Goal: Task Accomplishment & Management: Complete application form

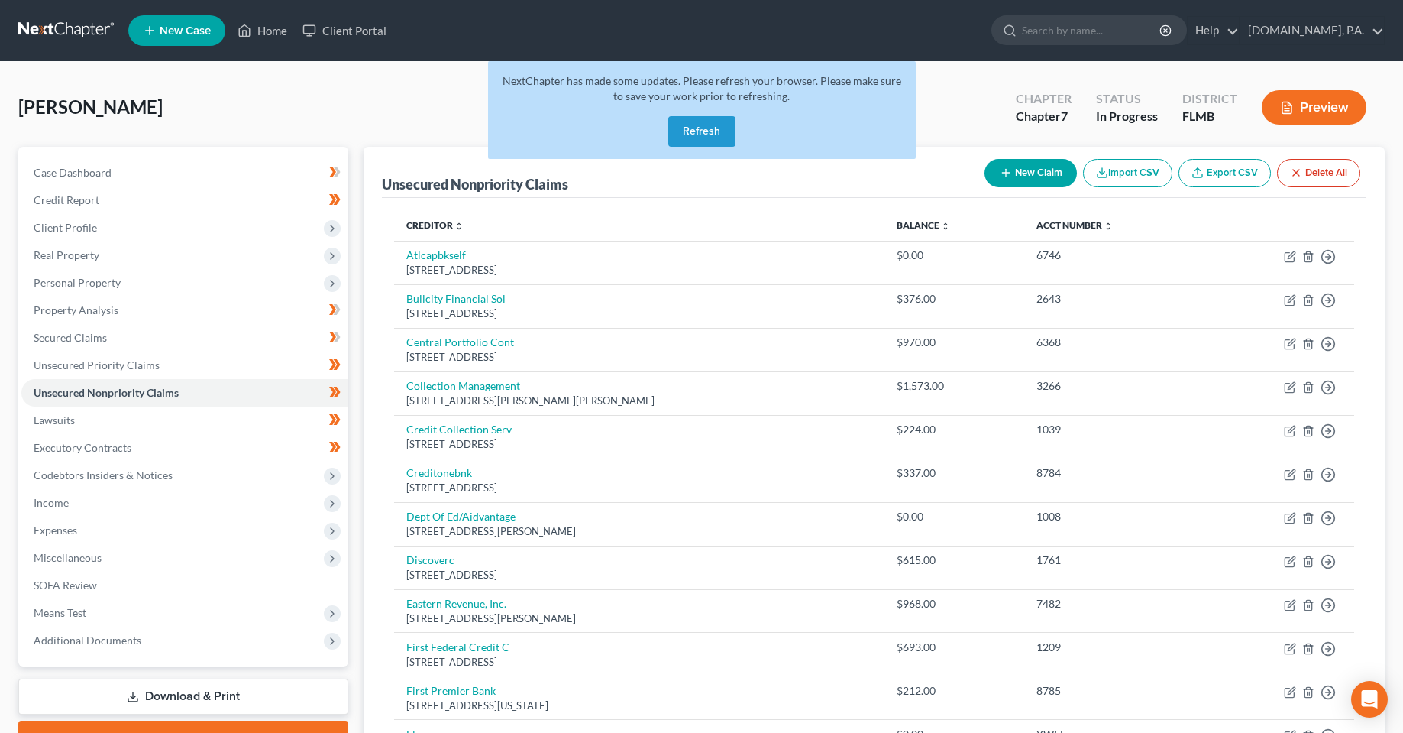
click at [701, 126] on button "Refresh" at bounding box center [701, 131] width 67 height 31
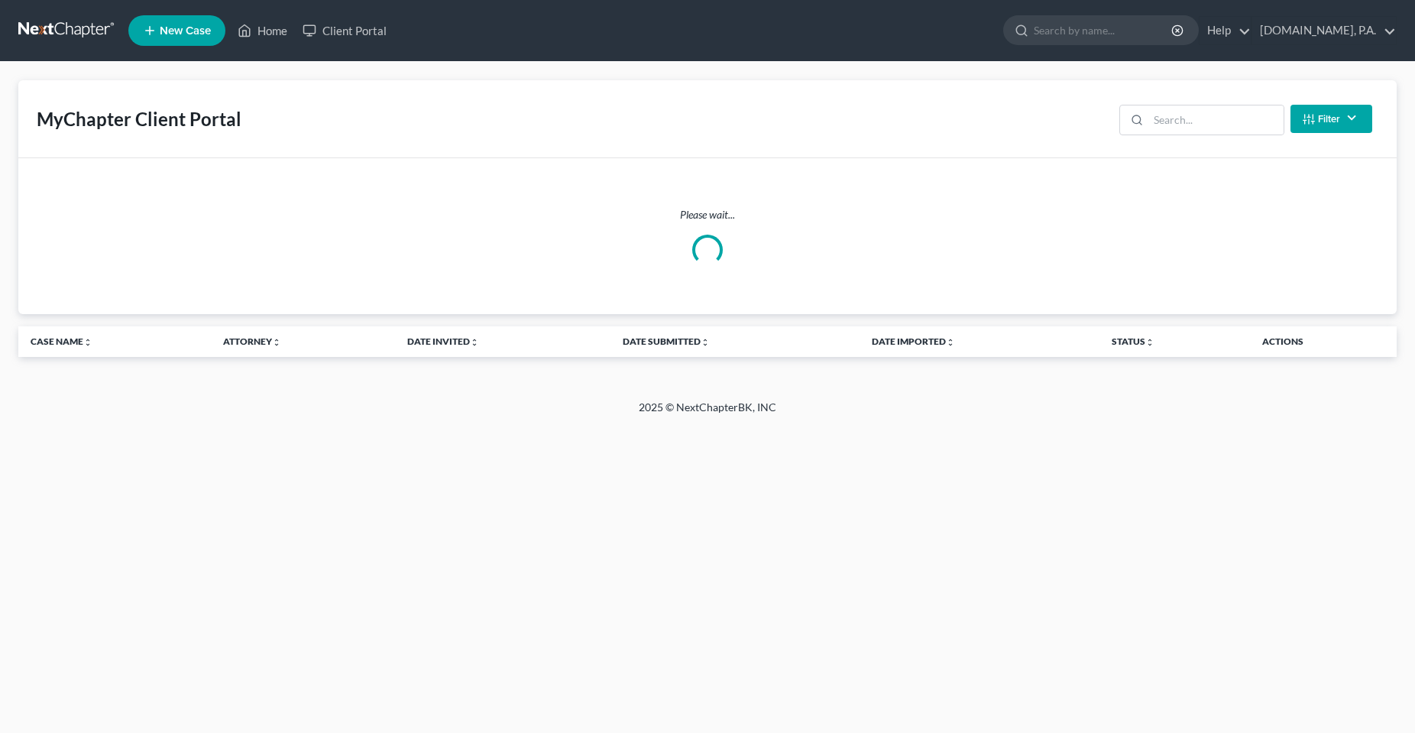
click at [337, 34] on link "Client Portal" at bounding box center [344, 30] width 99 height 27
click at [1176, 118] on input "search" at bounding box center [1215, 119] width 135 height 29
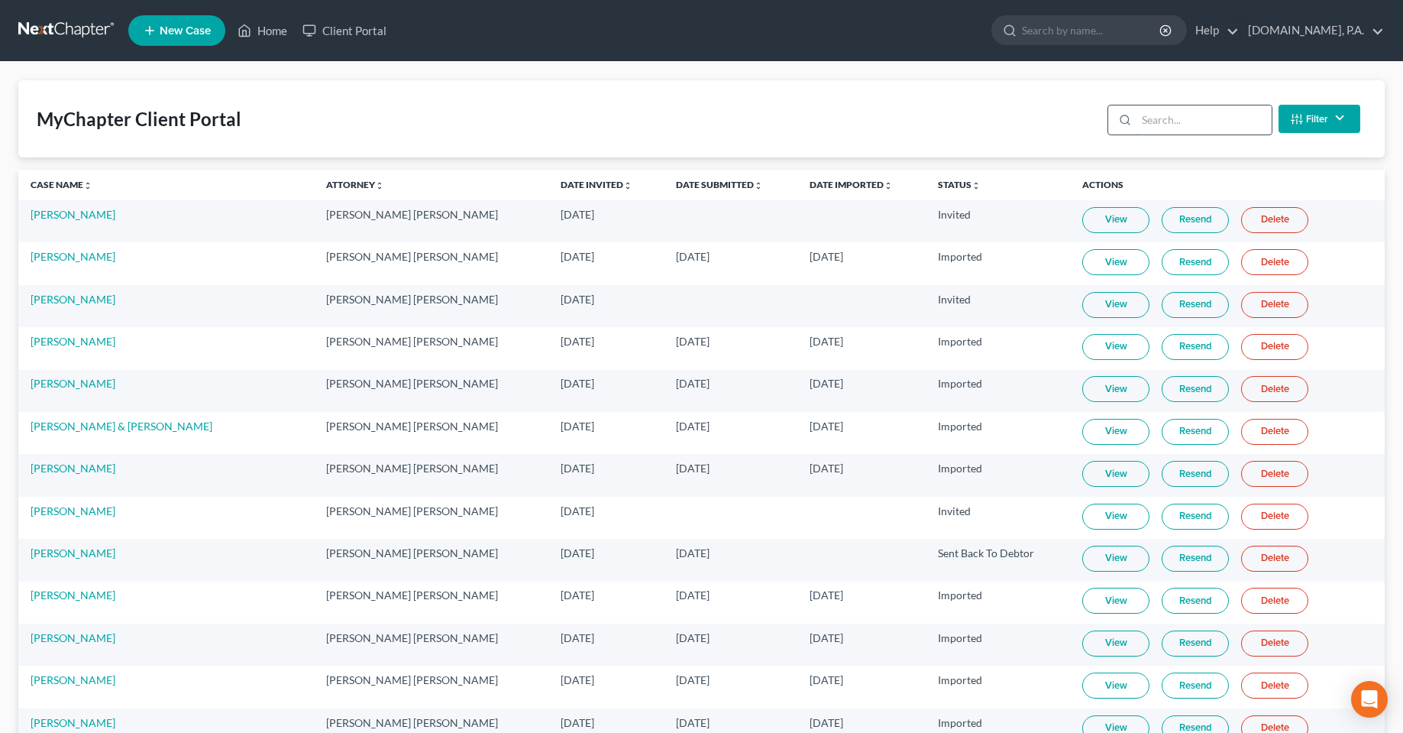
click at [1172, 125] on input "search" at bounding box center [1204, 119] width 135 height 29
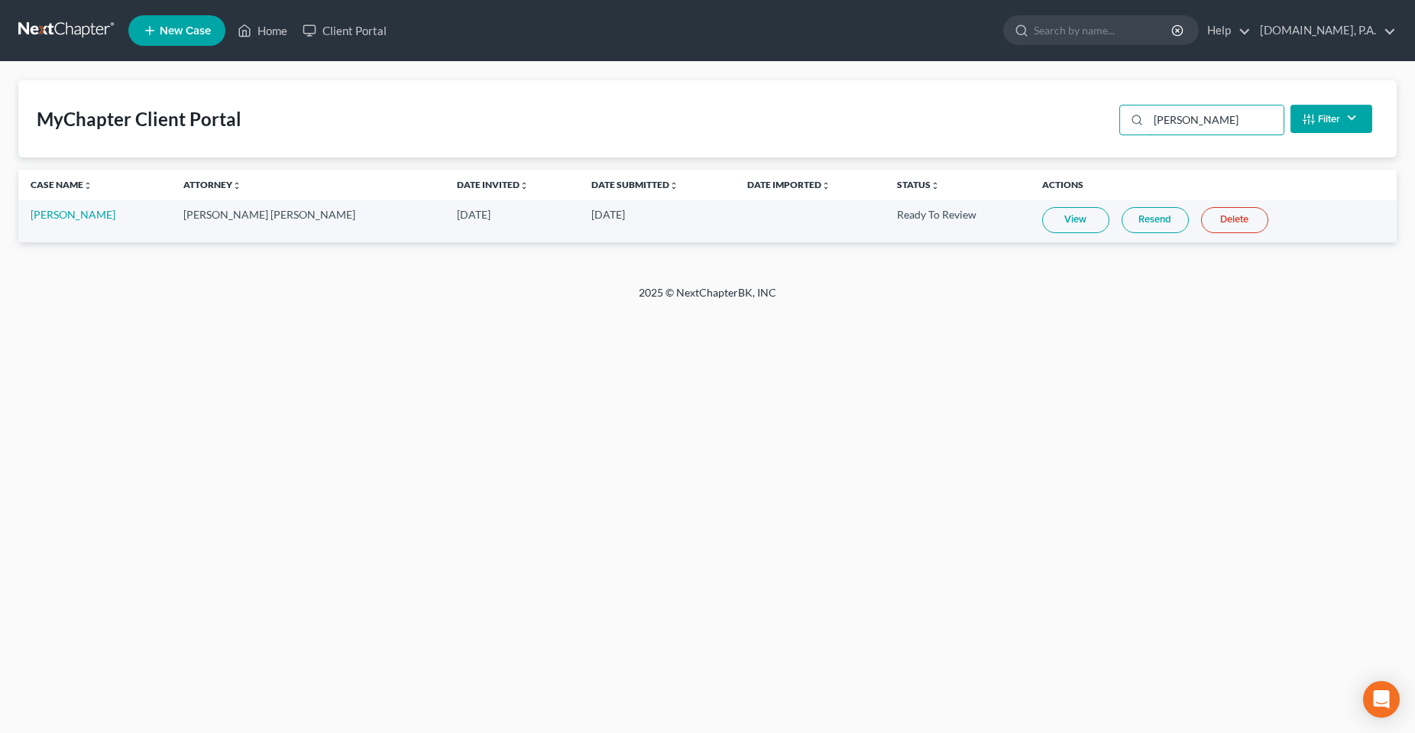
type input "shull"
click at [1137, 218] on link "Resend" at bounding box center [1154, 220] width 67 height 26
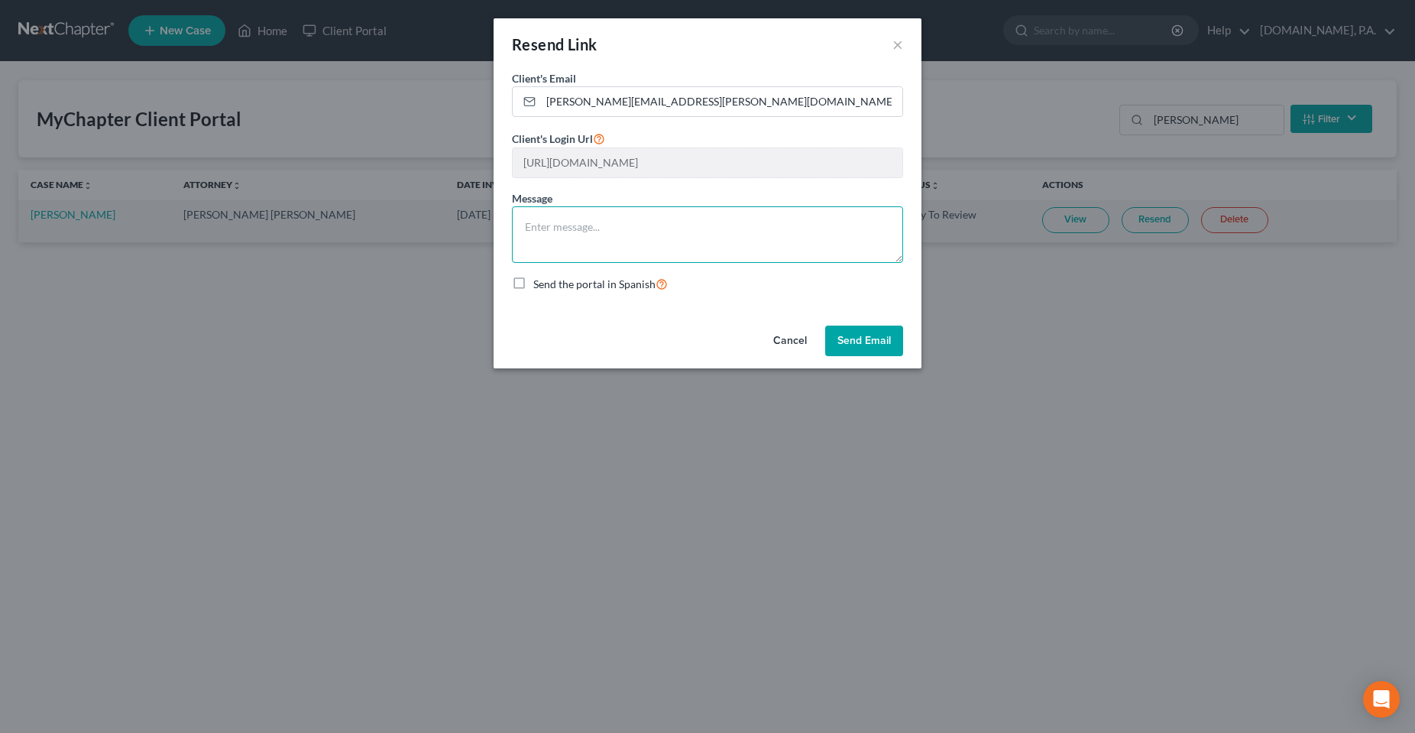
click at [616, 241] on textarea at bounding box center [707, 234] width 391 height 57
type textarea "Here you go Mr. Shull."
click at [868, 339] on button "Send Email" at bounding box center [864, 340] width 78 height 31
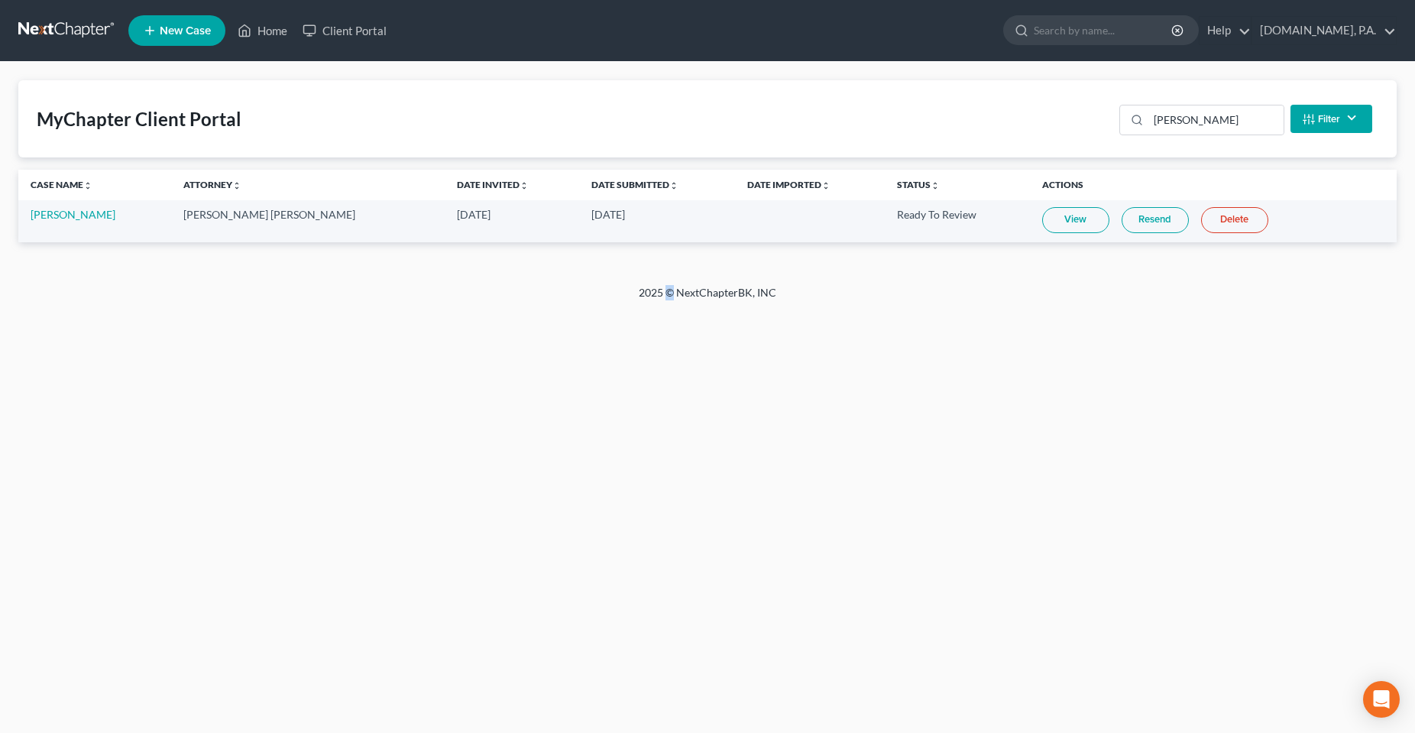
drag, startPoint x: 671, startPoint y: 454, endPoint x: 685, endPoint y: 453, distance: 13.8
click at [684, 453] on div "Home New Case Client Portal Fresh-Start.Law, P.A. chas@fresh-start.law My Accou…" at bounding box center [707, 366] width 1415 height 733
click at [290, 31] on link "Home" at bounding box center [262, 30] width 65 height 27
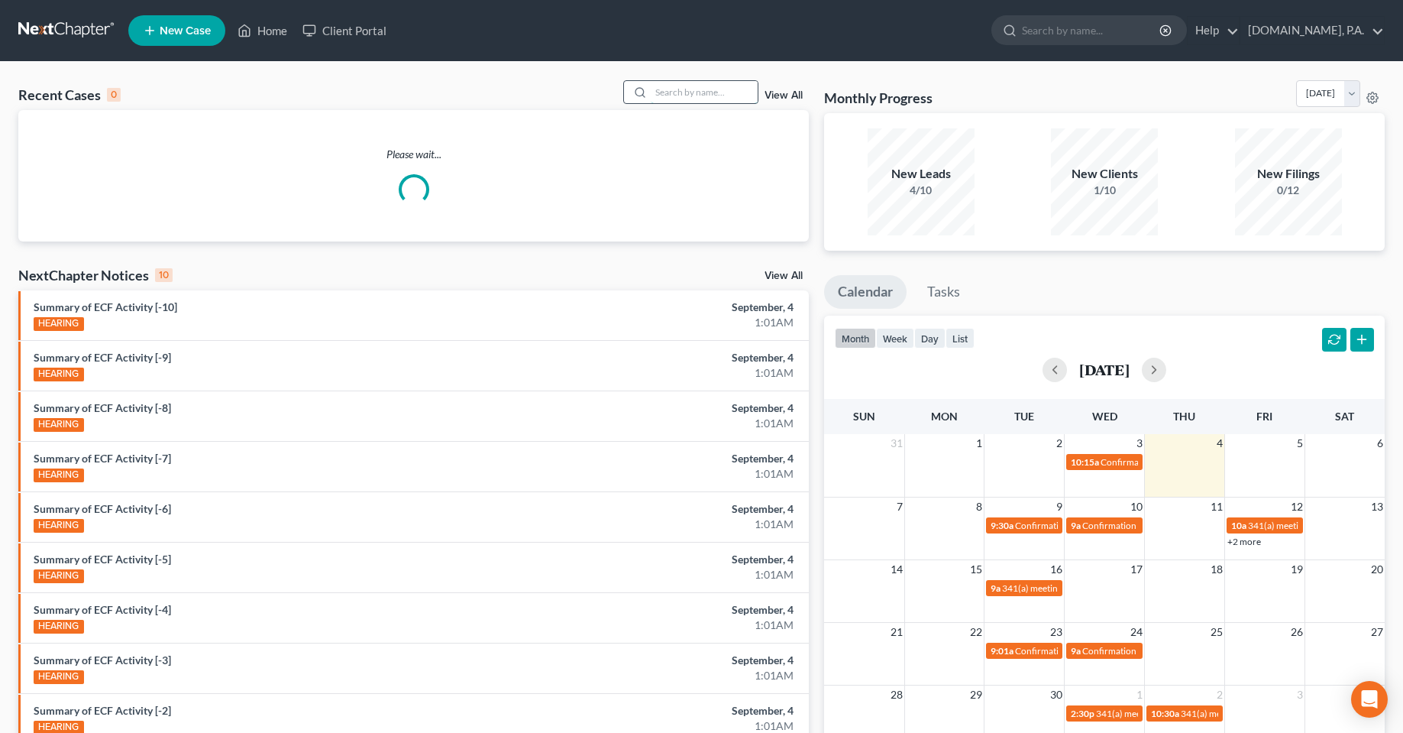
click at [712, 86] on input "search" at bounding box center [704, 92] width 107 height 22
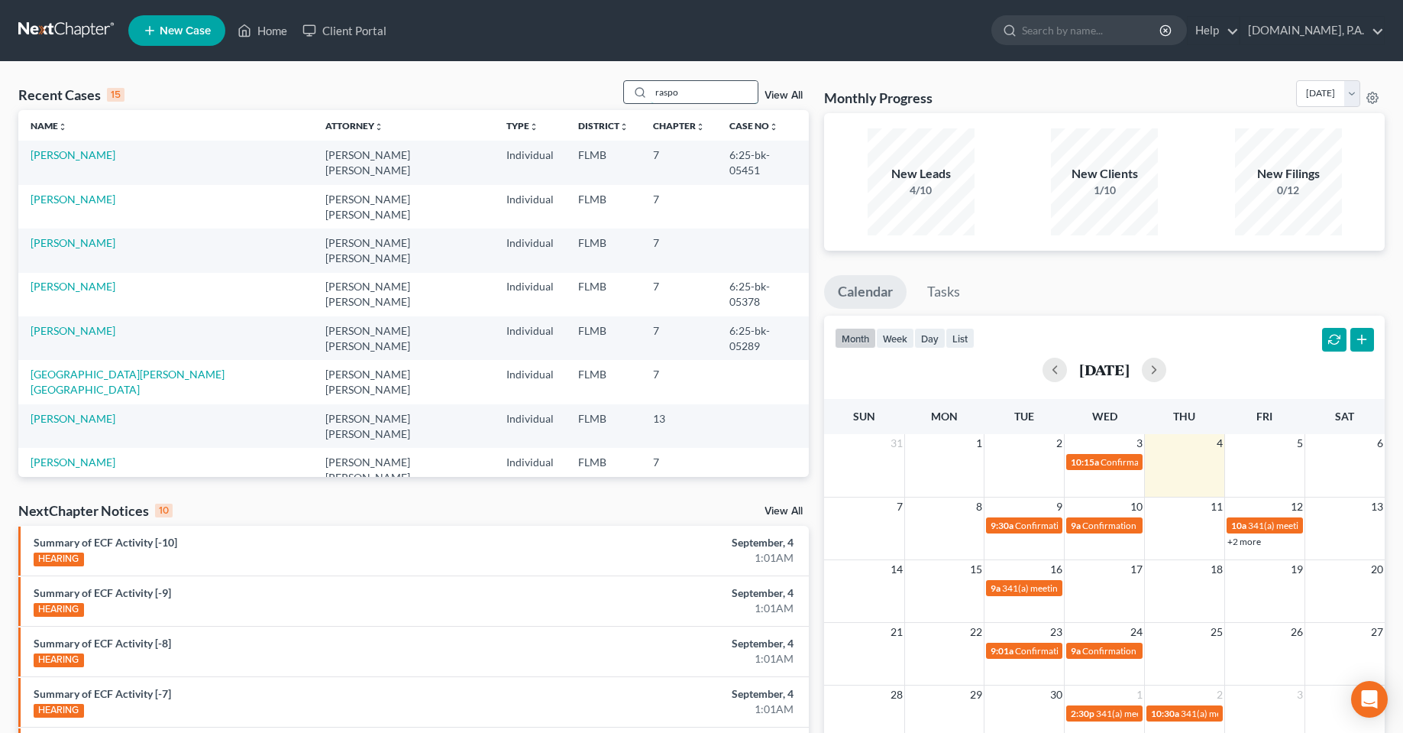
type input "raspo"
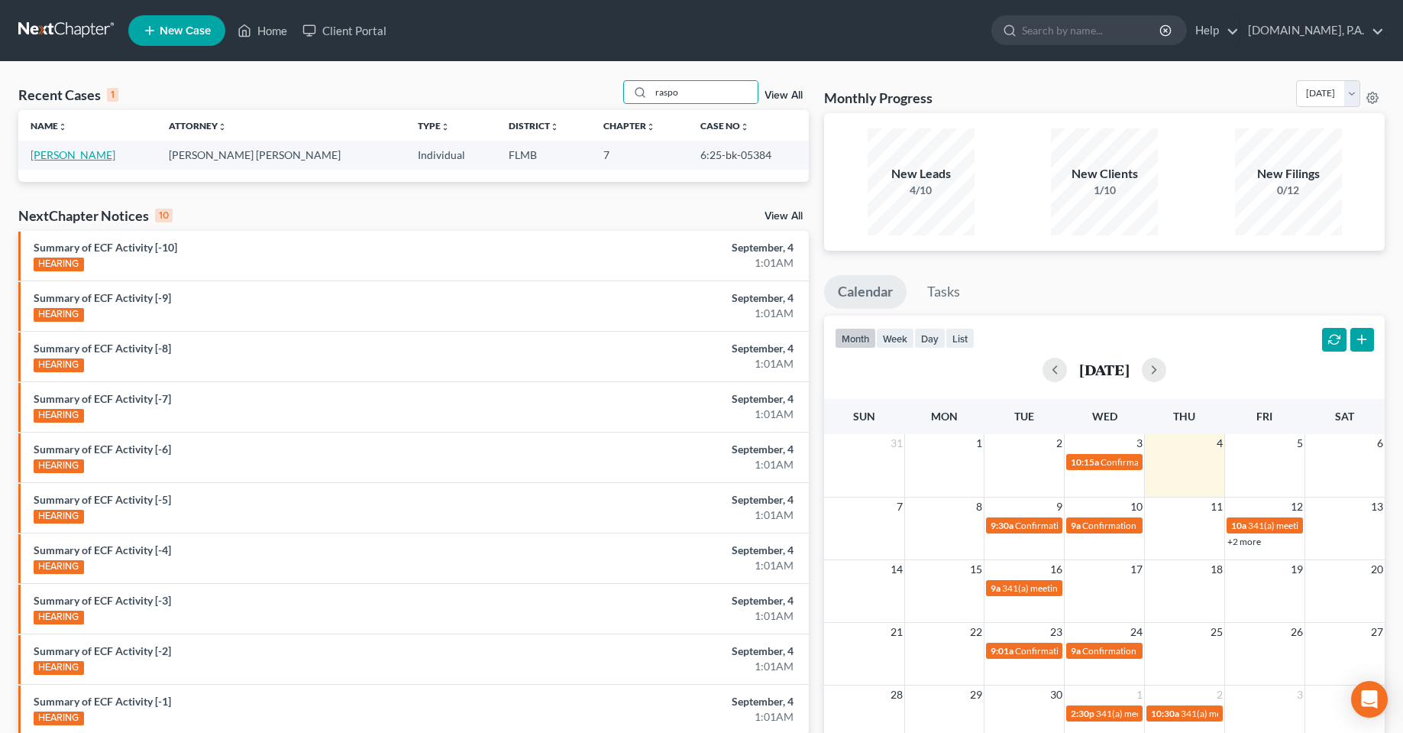
click at [76, 157] on link "Raspo, Lisa" at bounding box center [73, 154] width 85 height 13
select select "2"
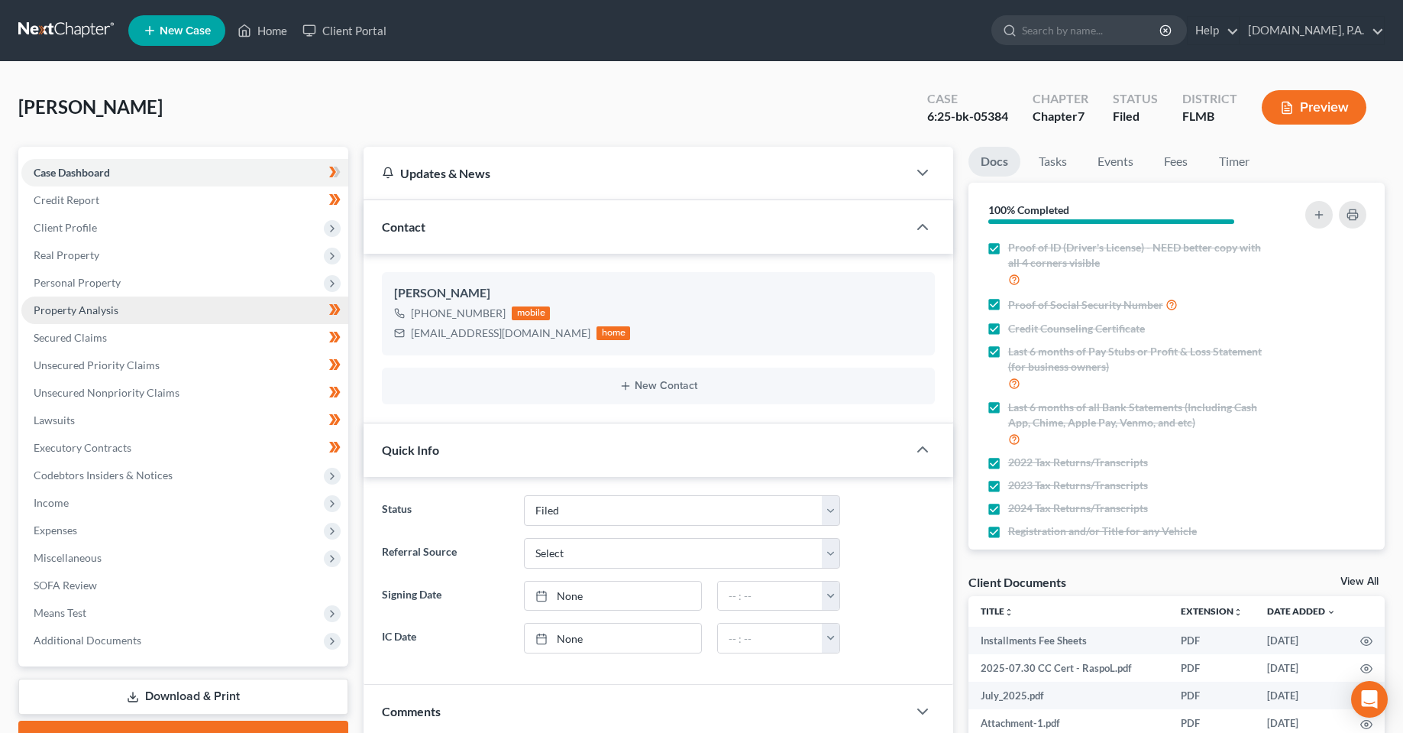
click at [87, 316] on link "Property Analysis" at bounding box center [184, 309] width 327 height 27
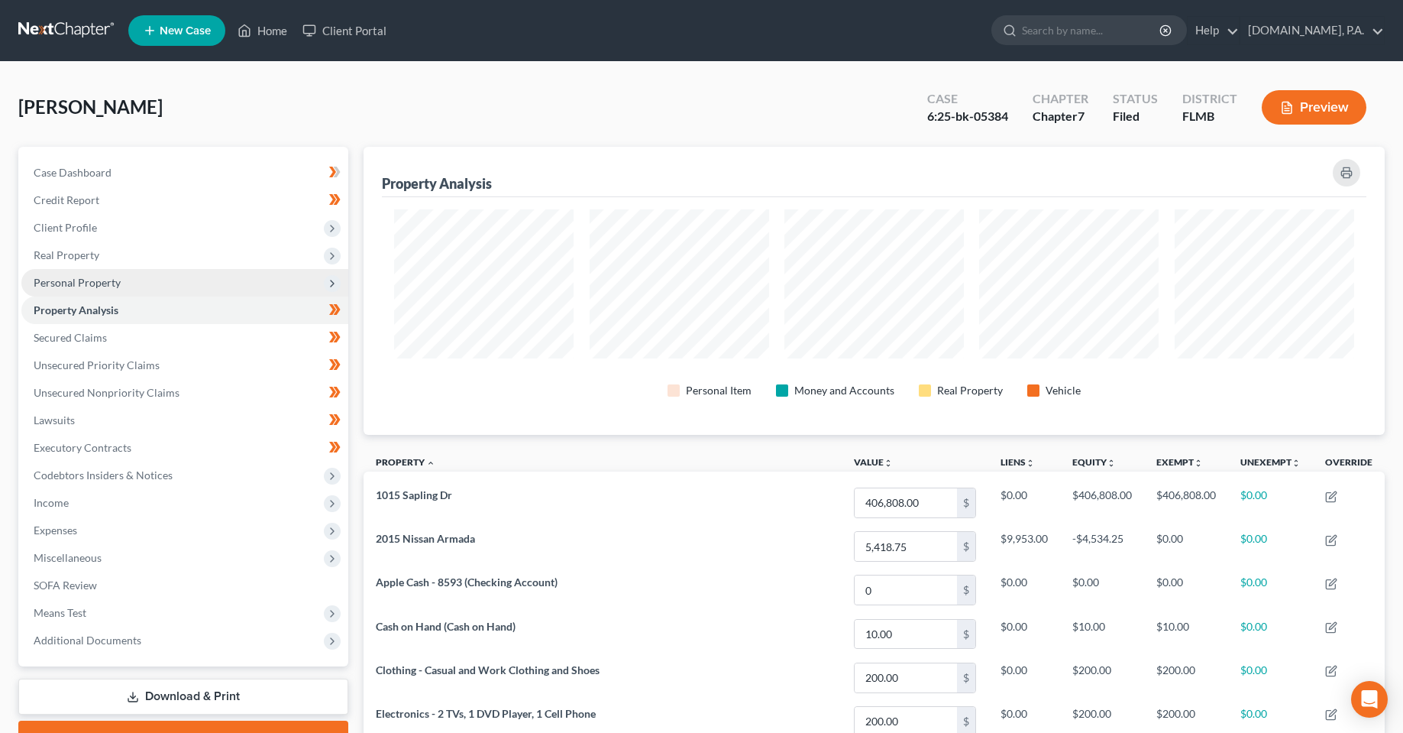
scroll to position [288, 1021]
click at [75, 278] on span "Personal Property" at bounding box center [77, 282] width 87 height 13
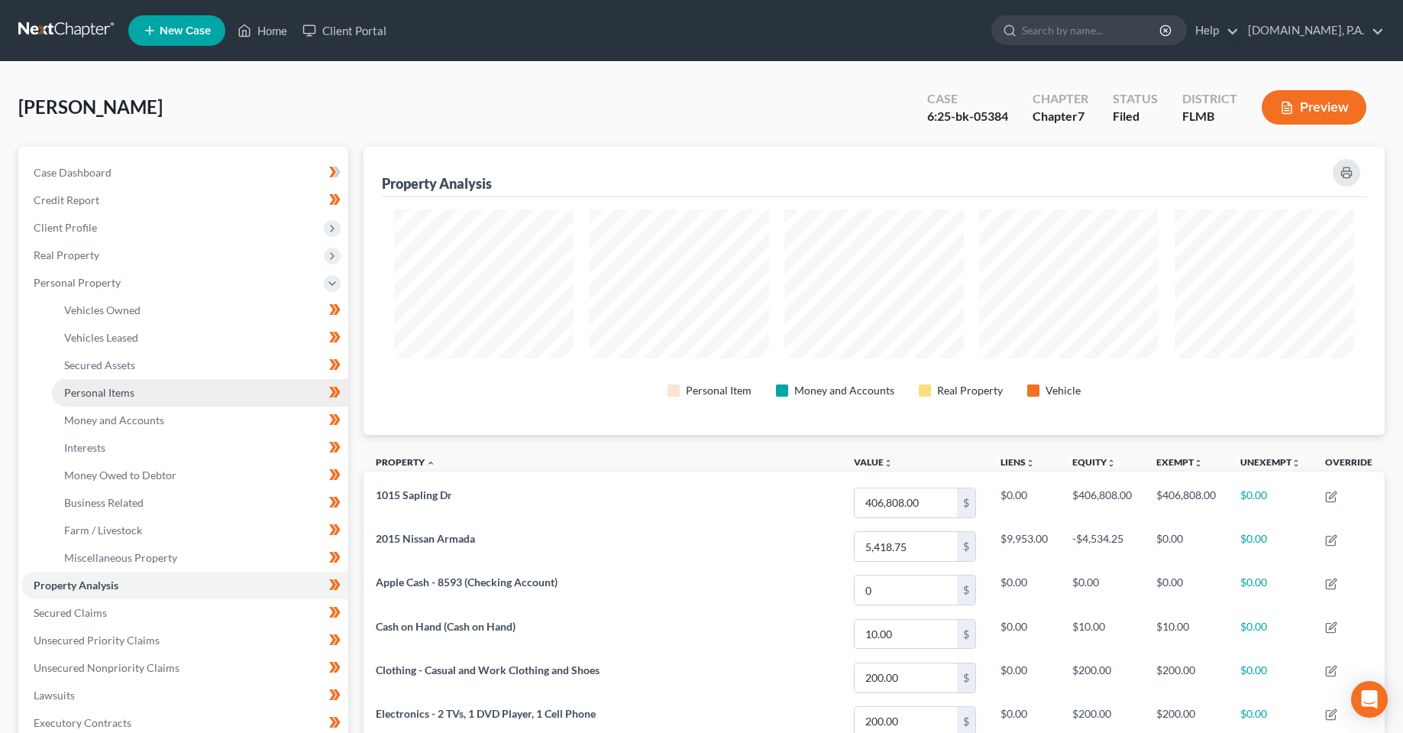
click at [98, 388] on span "Personal Items" at bounding box center [99, 392] width 70 height 13
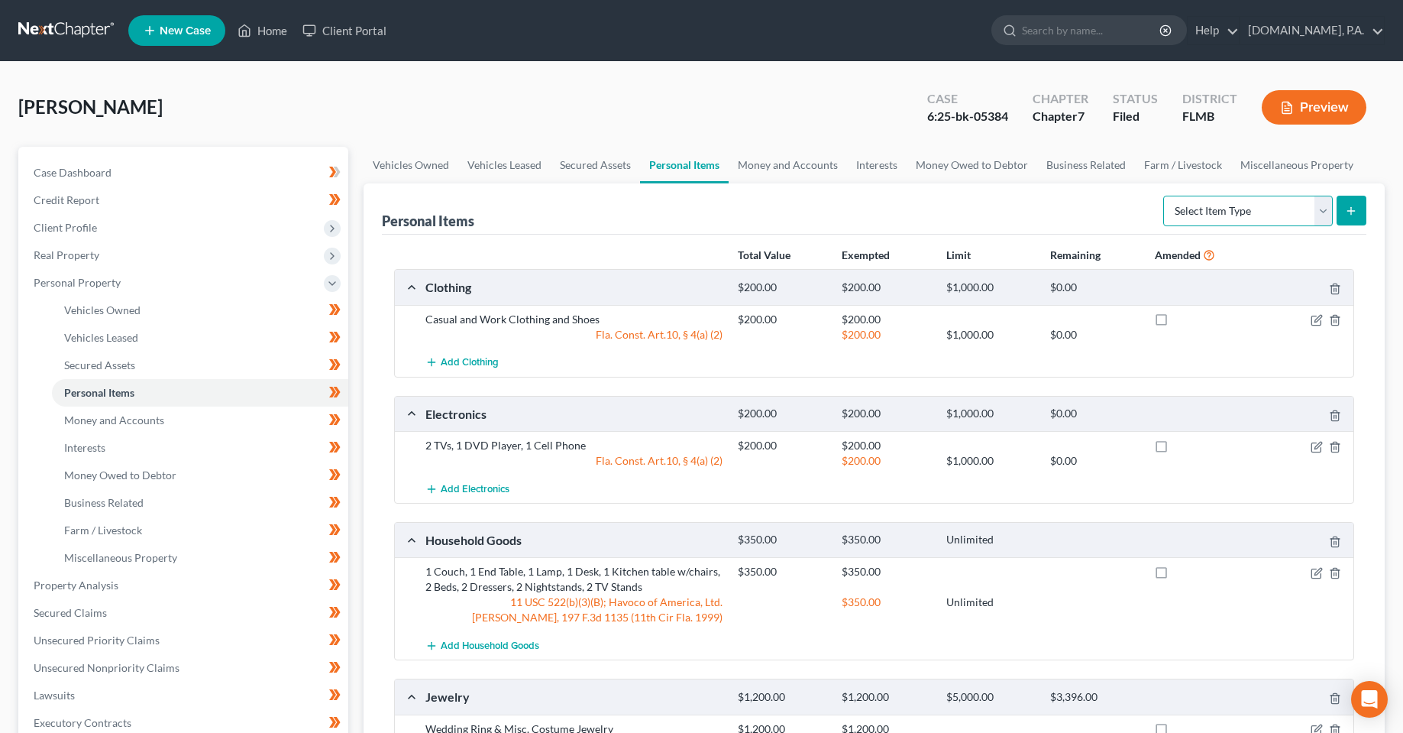
click at [1240, 220] on select "Select Item Type Clothing Collectibles Of Value Electronics Firearms Household …" at bounding box center [1248, 211] width 170 height 31
click at [990, 222] on div "Personal Items Select Item Type Clothing Collectibles Of Value Electronics Fire…" at bounding box center [874, 208] width 985 height 51
click at [1207, 209] on select "Select Item Type Clothing Collectibles Of Value Electronics Firearms Household …" at bounding box center [1248, 211] width 170 height 31
select select "other"
click at [1165, 196] on select "Select Item Type Clothing Collectibles Of Value Electronics Firearms Household …" at bounding box center [1248, 211] width 170 height 31
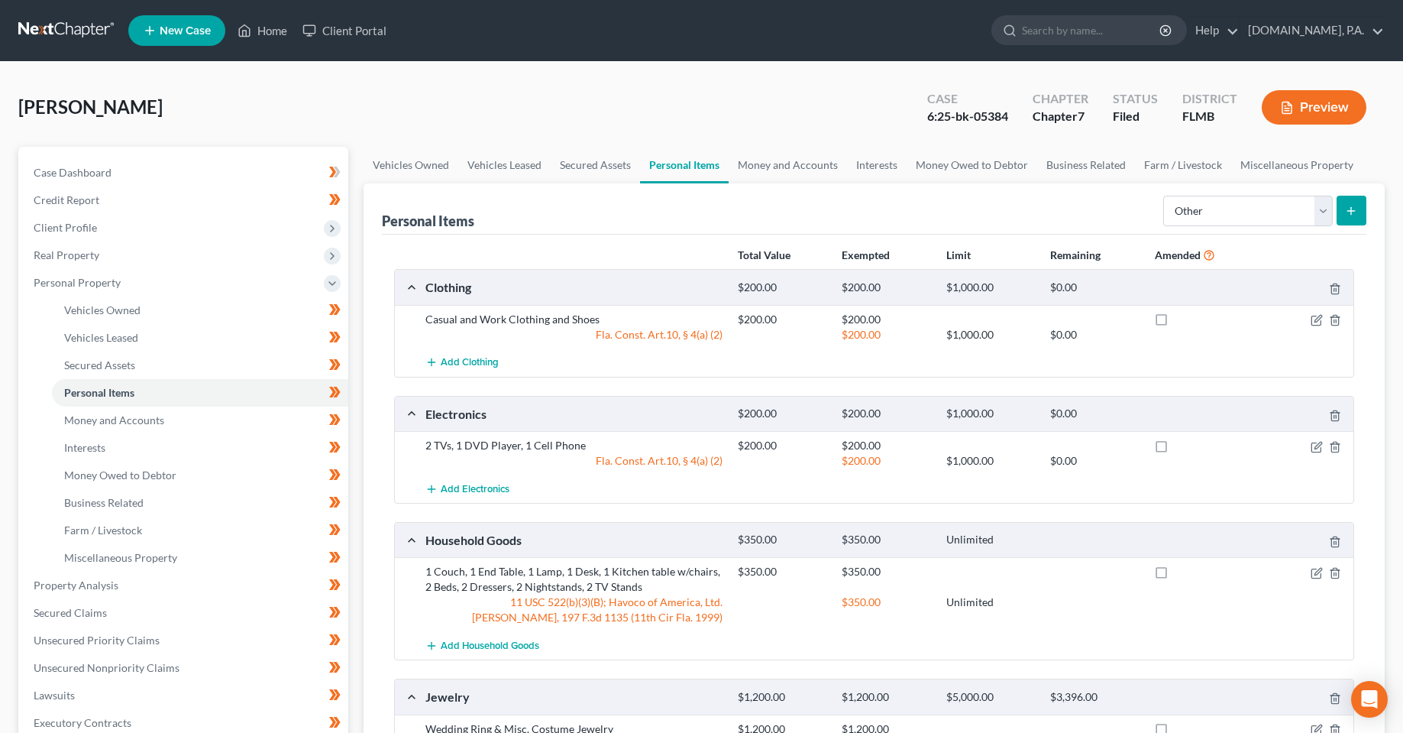
click at [1362, 210] on button "submit" at bounding box center [1352, 211] width 30 height 30
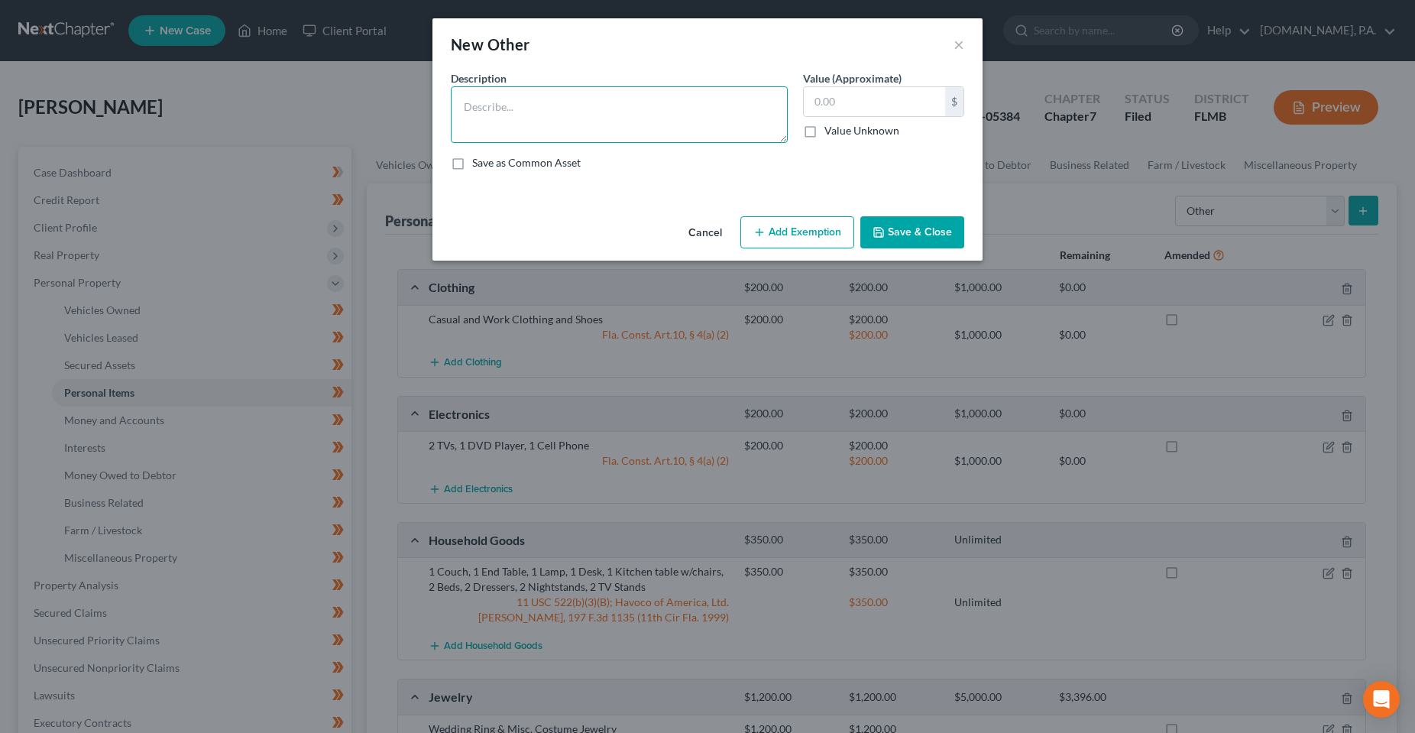
click at [552, 114] on textarea at bounding box center [619, 114] width 337 height 57
type textarea "Motorized health aid scooter"
type input "100"
drag, startPoint x: 807, startPoint y: 237, endPoint x: 636, endPoint y: 247, distance: 172.2
click at [633, 247] on div "Cancel Add Exemption Save & Close" at bounding box center [707, 235] width 550 height 50
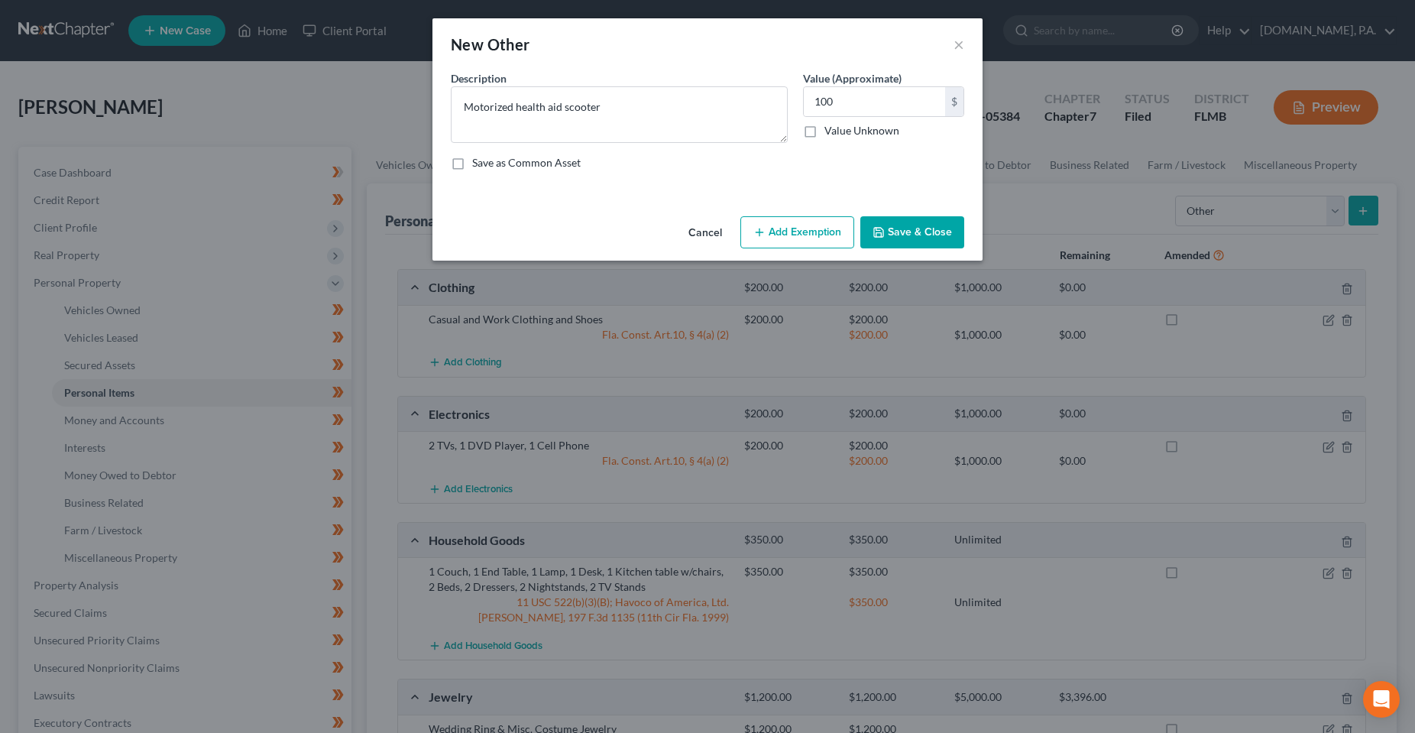
click at [940, 237] on button "Save & Close" at bounding box center [912, 232] width 104 height 32
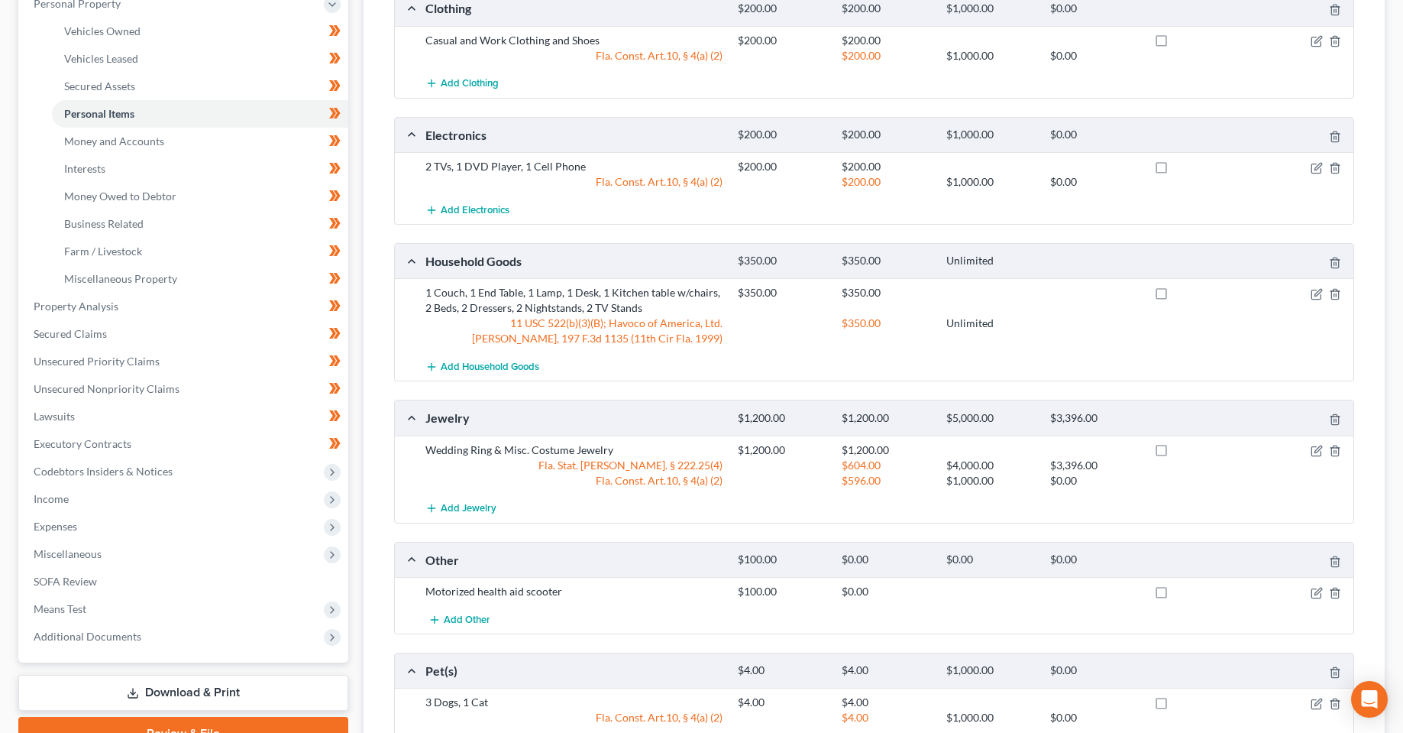
scroll to position [306, 0]
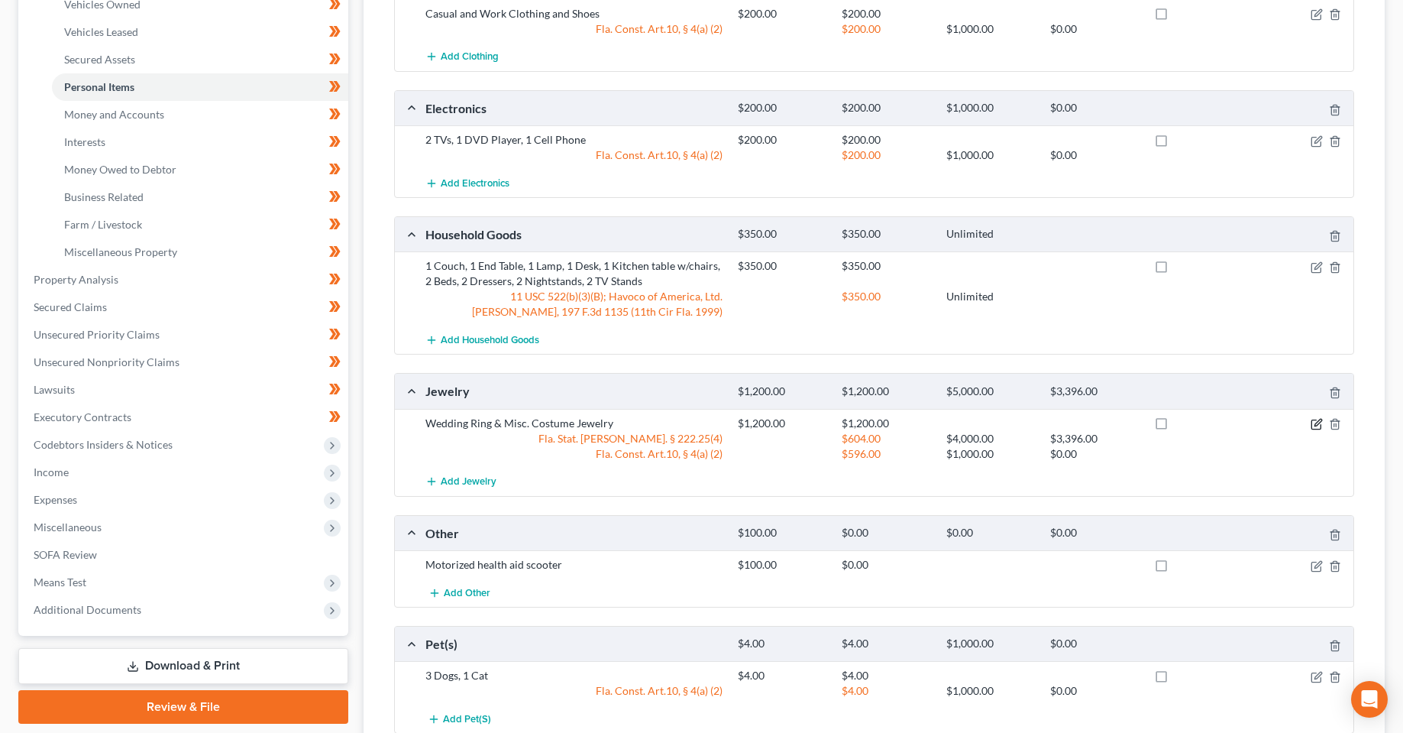
click at [1317, 424] on icon "button" at bounding box center [1317, 424] width 12 height 12
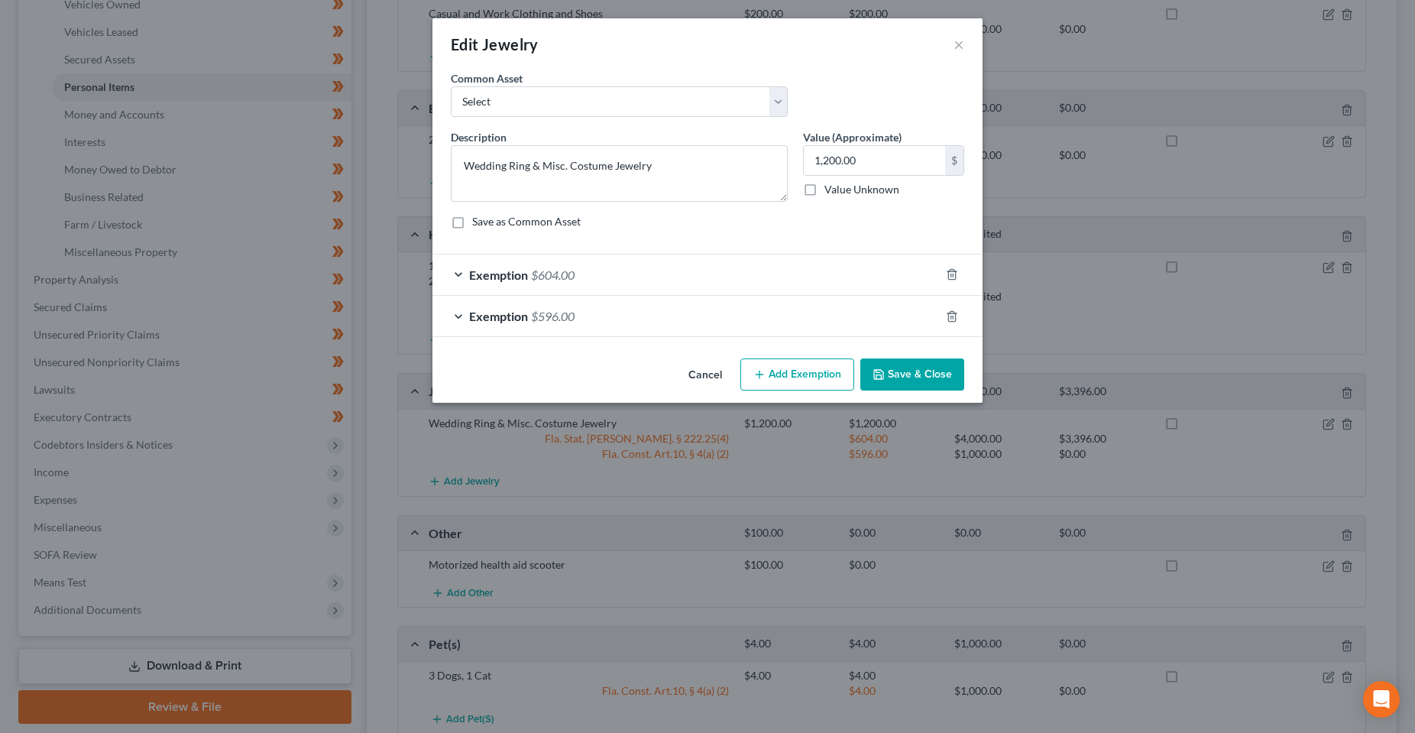
click at [593, 296] on div "Exemption $596.00" at bounding box center [685, 316] width 507 height 40
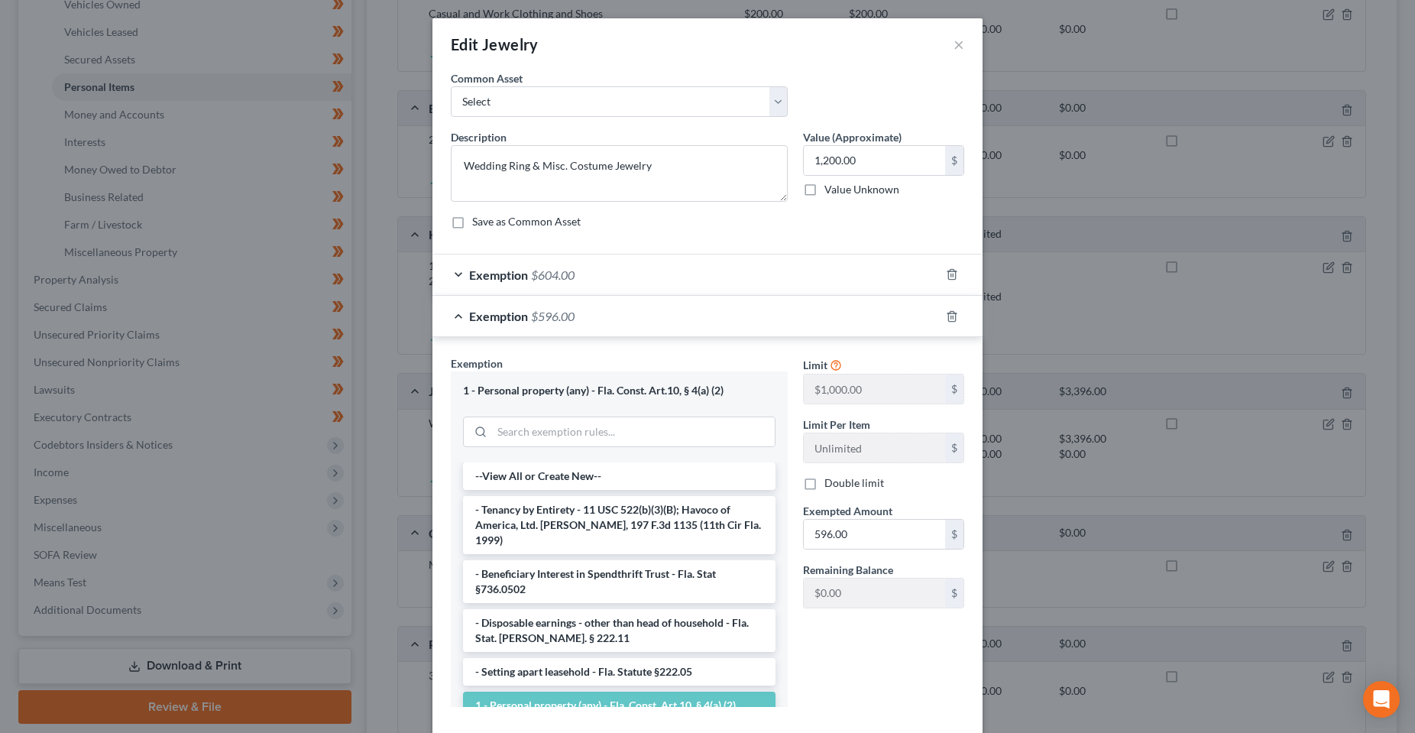
click at [597, 273] on div "Exemption $604.00" at bounding box center [685, 274] width 507 height 40
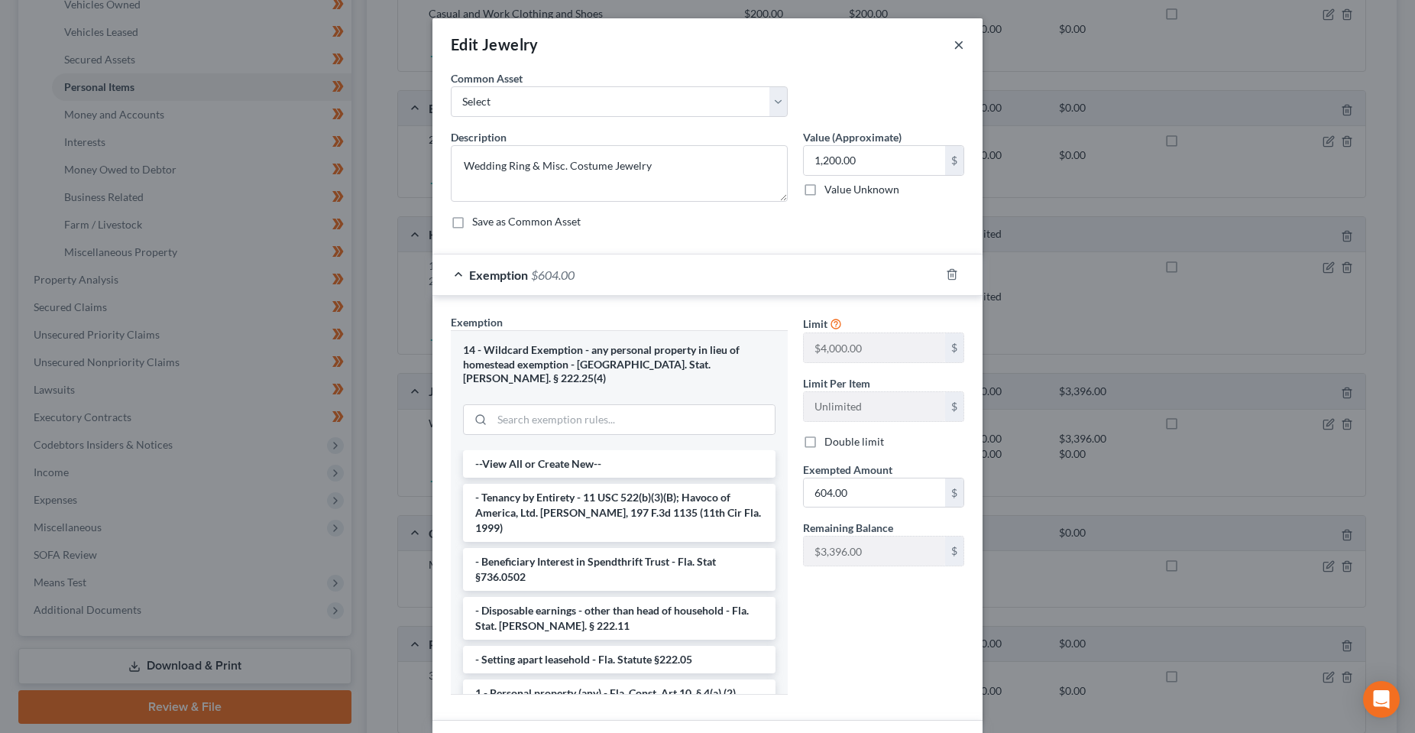
click at [956, 41] on button "×" at bounding box center [958, 44] width 11 height 18
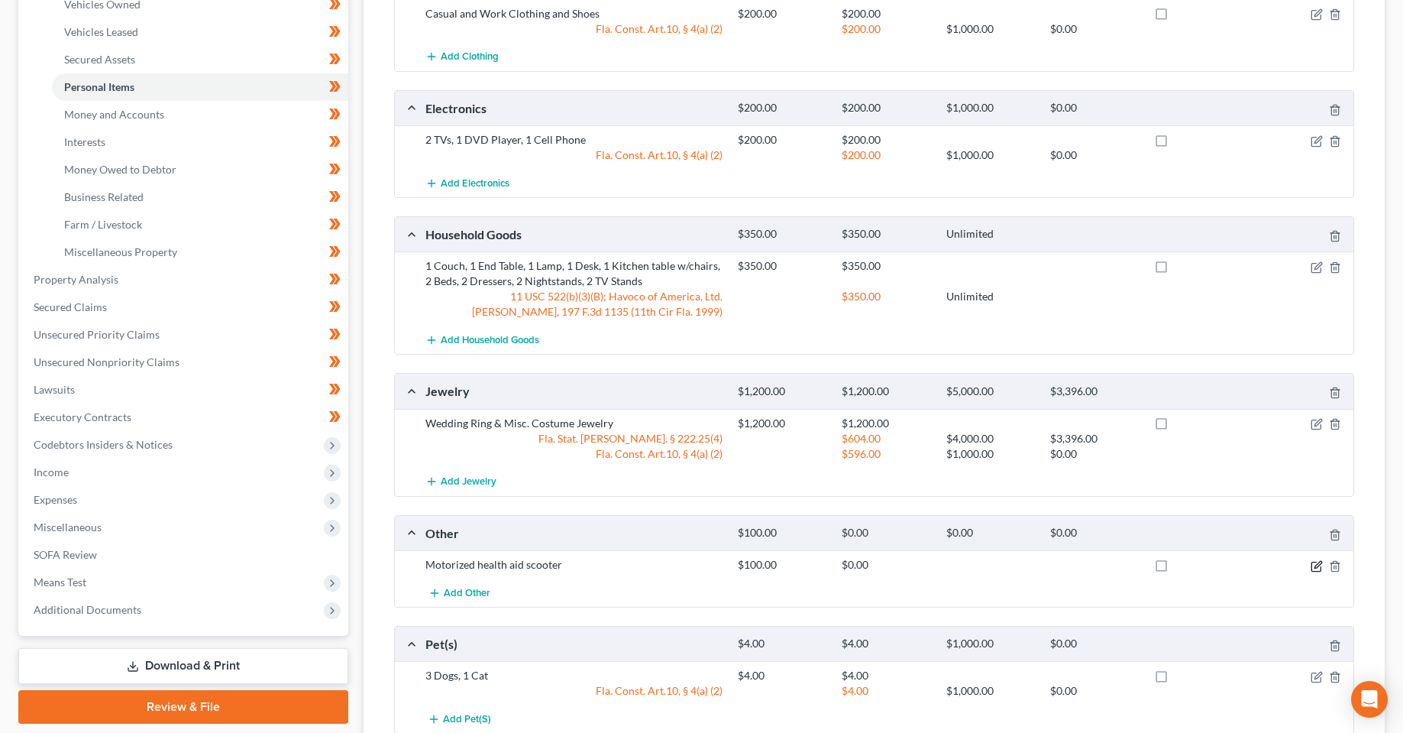
click at [1322, 567] on icon "button" at bounding box center [1317, 566] width 12 height 12
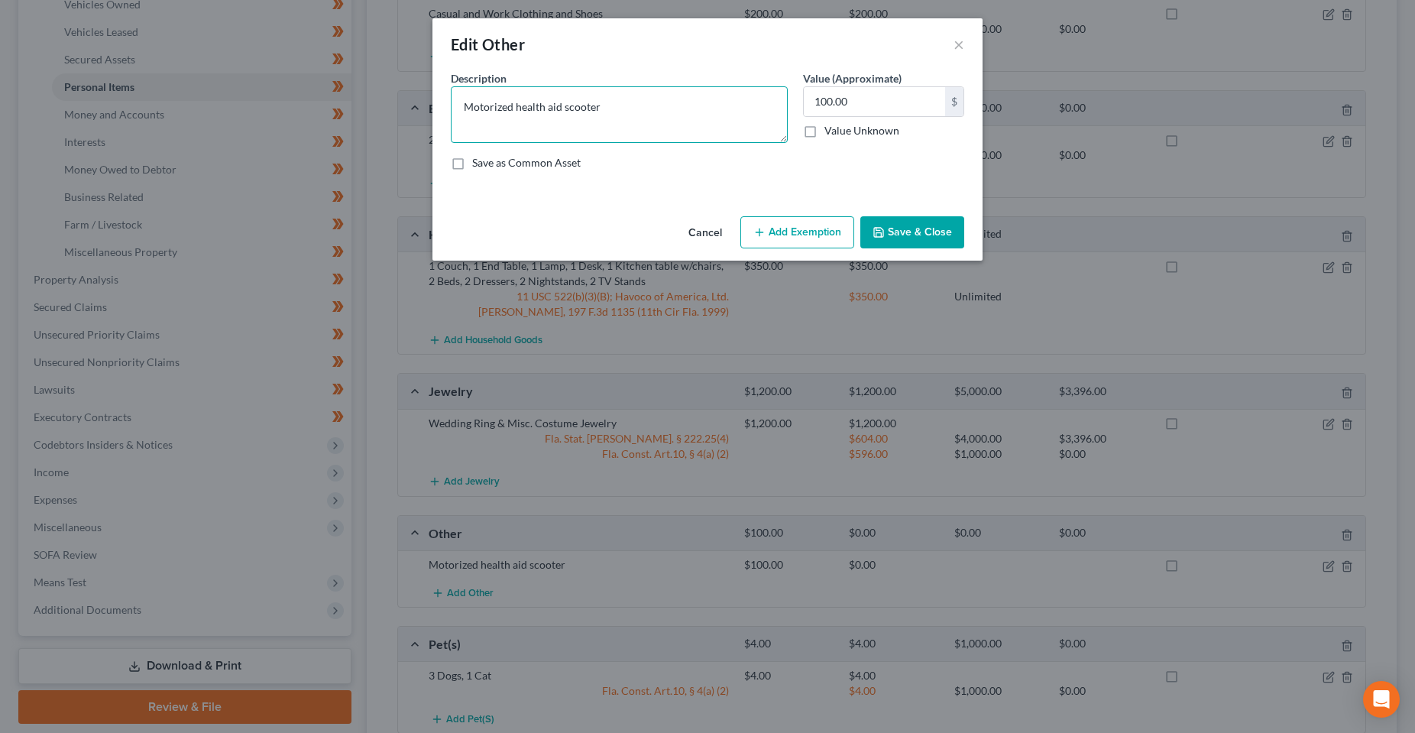
drag, startPoint x: 616, startPoint y: 109, endPoint x: 414, endPoint y: 95, distance: 202.1
click at [414, 95] on div "Edit Other × An exemption set must first be selected from the Filing Informatio…" at bounding box center [707, 366] width 1415 height 733
click at [872, 101] on input "100.00" at bounding box center [874, 101] width 141 height 29
click at [873, 101] on input "100.00" at bounding box center [874, 101] width 141 height 29
type input "1,000"
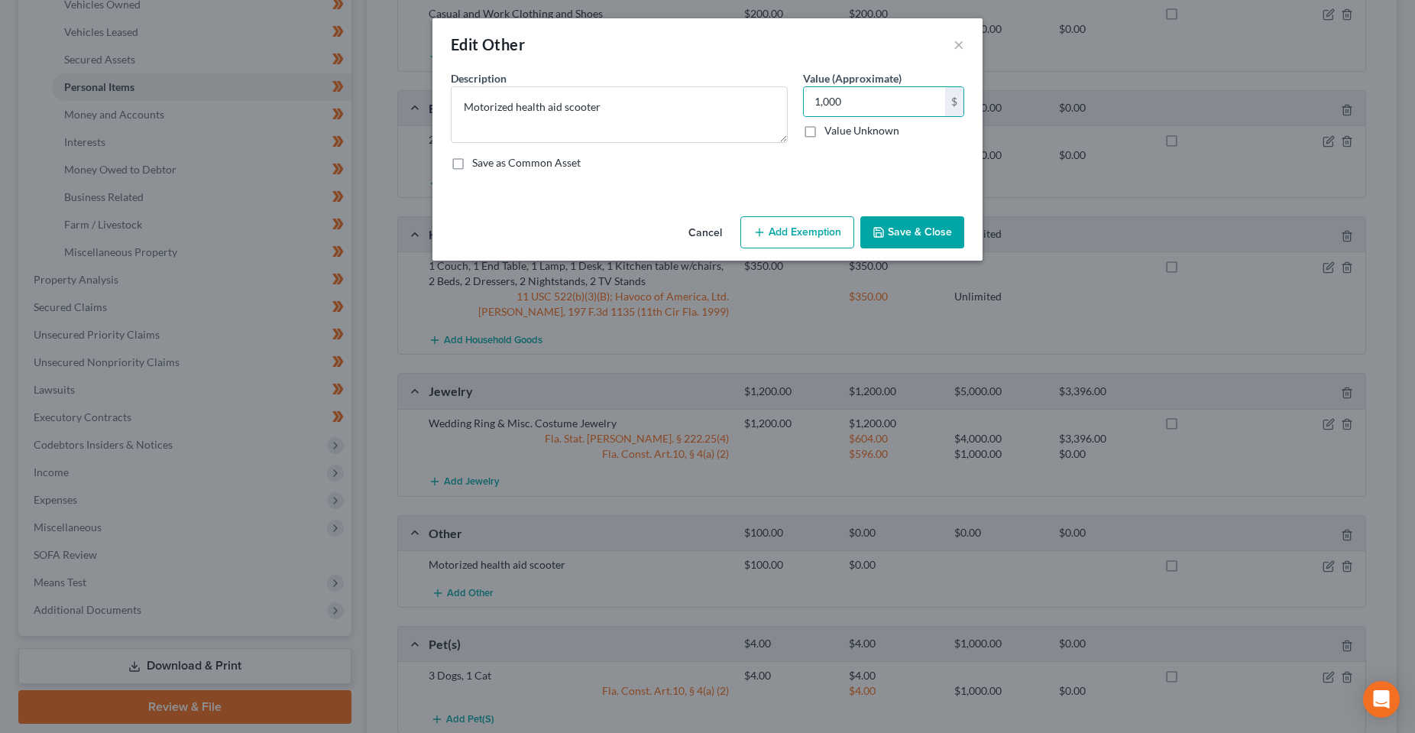
click at [807, 237] on button "Add Exemption" at bounding box center [797, 232] width 114 height 32
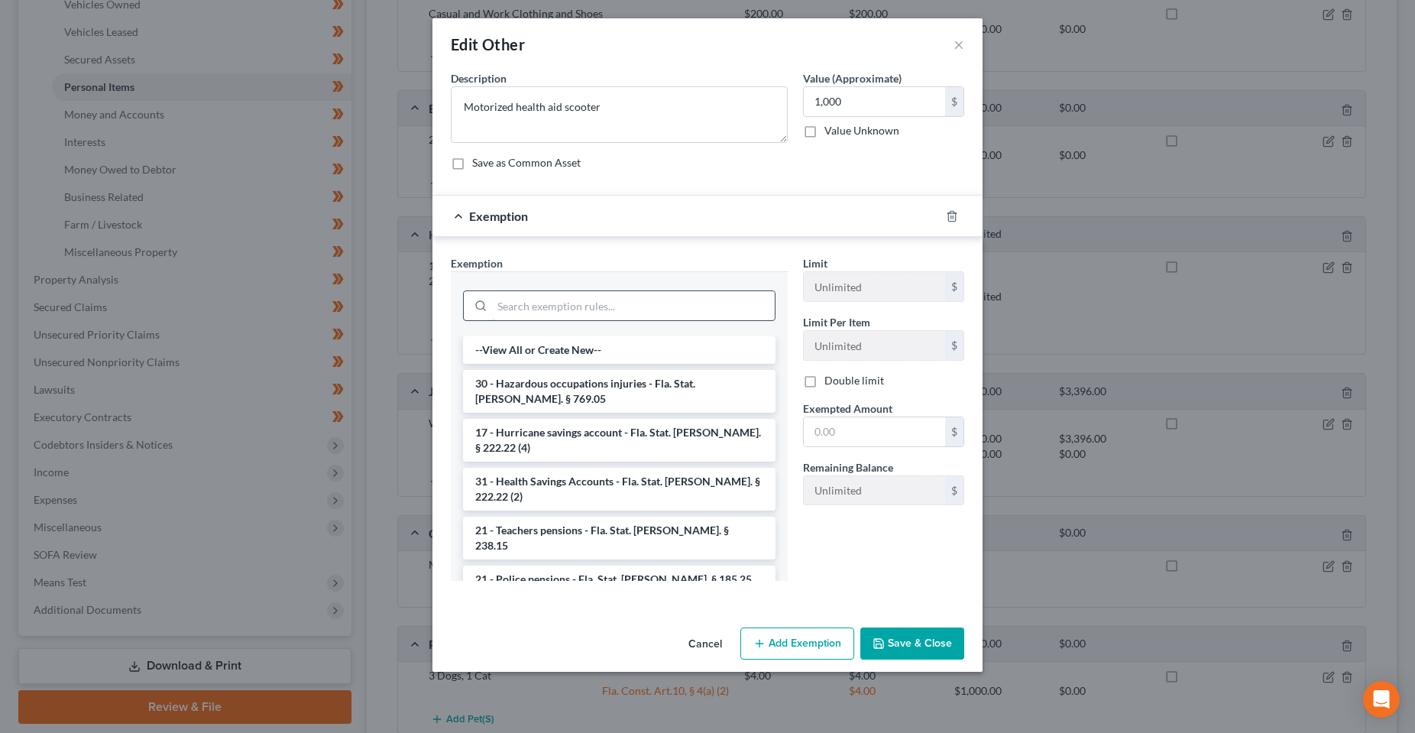
click at [648, 296] on input "search" at bounding box center [633, 305] width 283 height 29
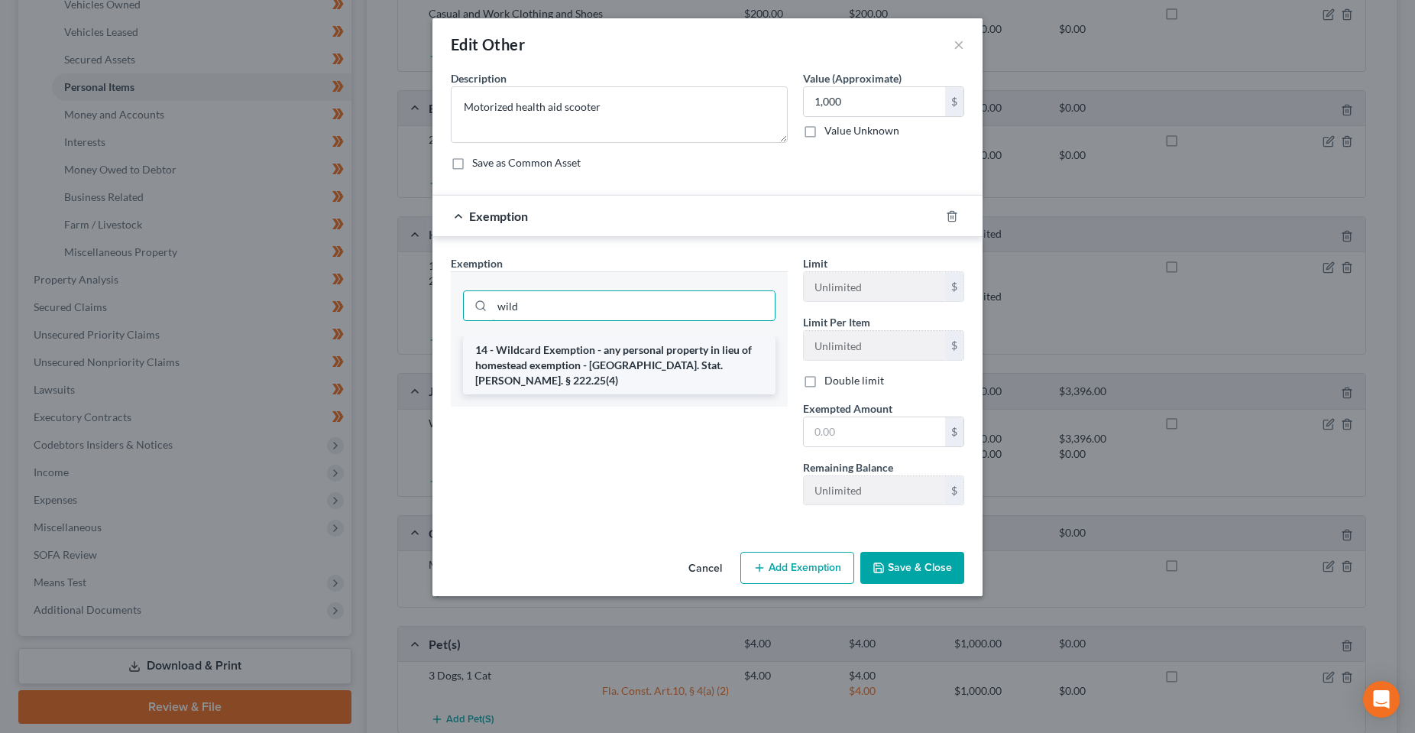
type input "wild"
click at [551, 354] on li "14 - Wildcard Exemption - any personal property in lieu of homestead exemption …" at bounding box center [619, 365] width 312 height 58
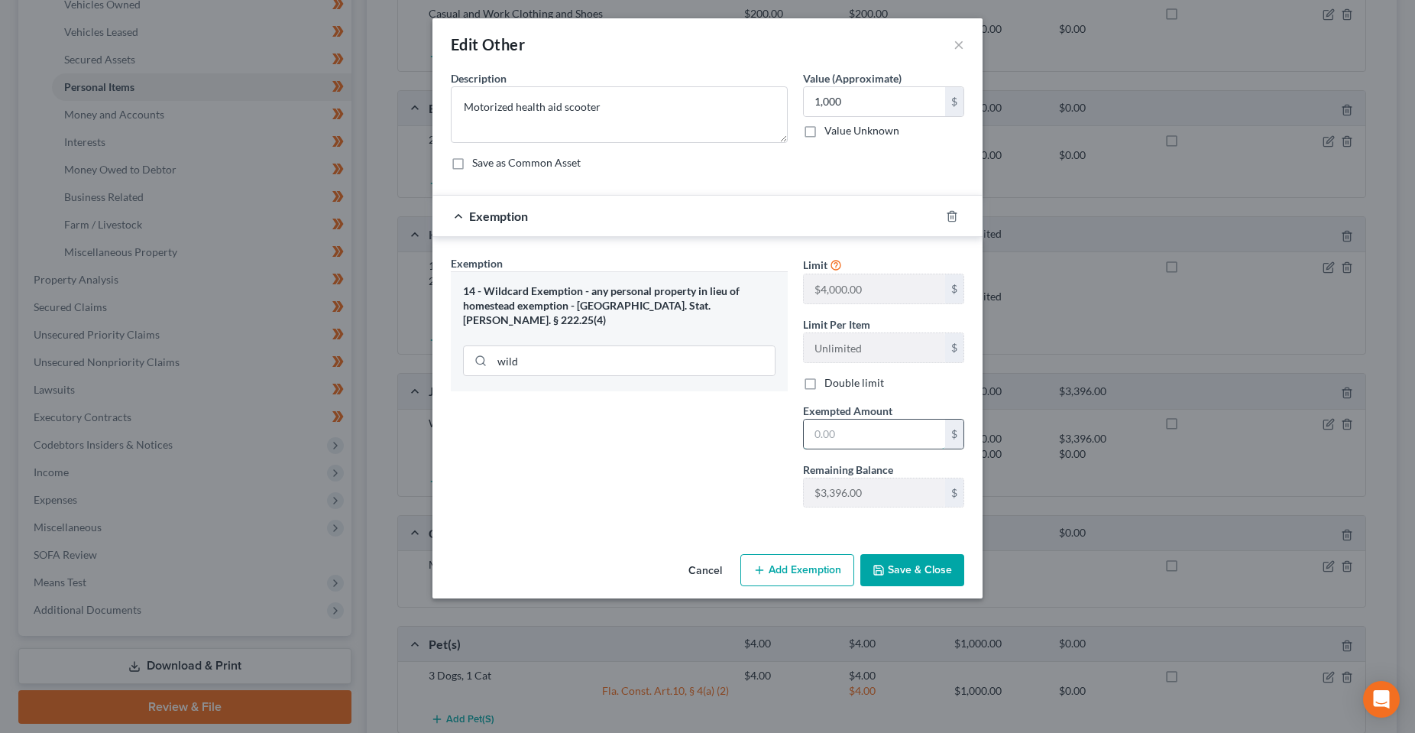
click at [827, 430] on input "text" at bounding box center [874, 433] width 141 height 29
type input "1,000"
click at [684, 463] on div "Exemption Set must be selected for CA. Exemption * 14 - Wildcard Exemption - an…" at bounding box center [619, 387] width 352 height 264
click at [684, 514] on div "Exemption Set must be selected for CA. Exemption * 14 - Wildcard Exemption - an…" at bounding box center [619, 387] width 352 height 264
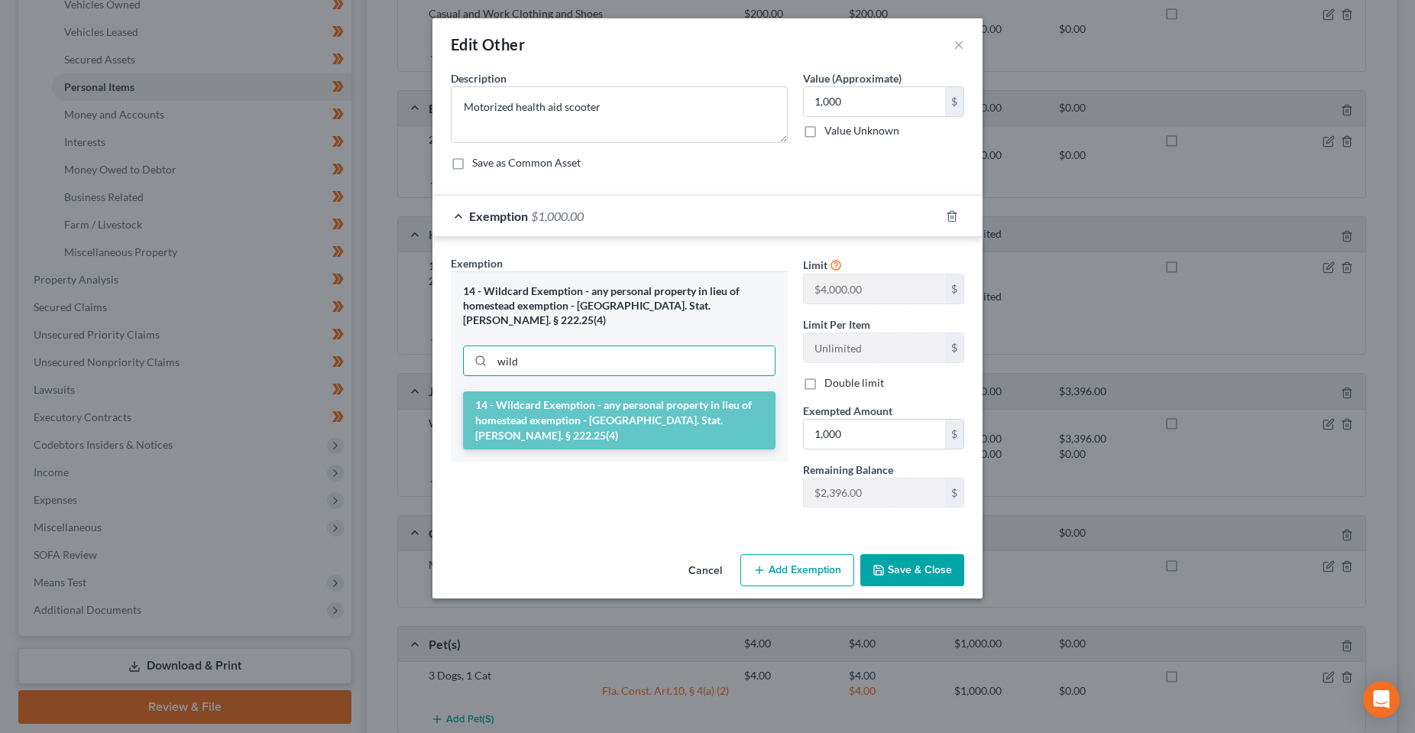
drag, startPoint x: 586, startPoint y: 349, endPoint x: 419, endPoint y: 360, distance: 167.6
click at [419, 360] on div "Edit Other × An exemption set must first be selected from the Filing Informatio…" at bounding box center [707, 366] width 1415 height 733
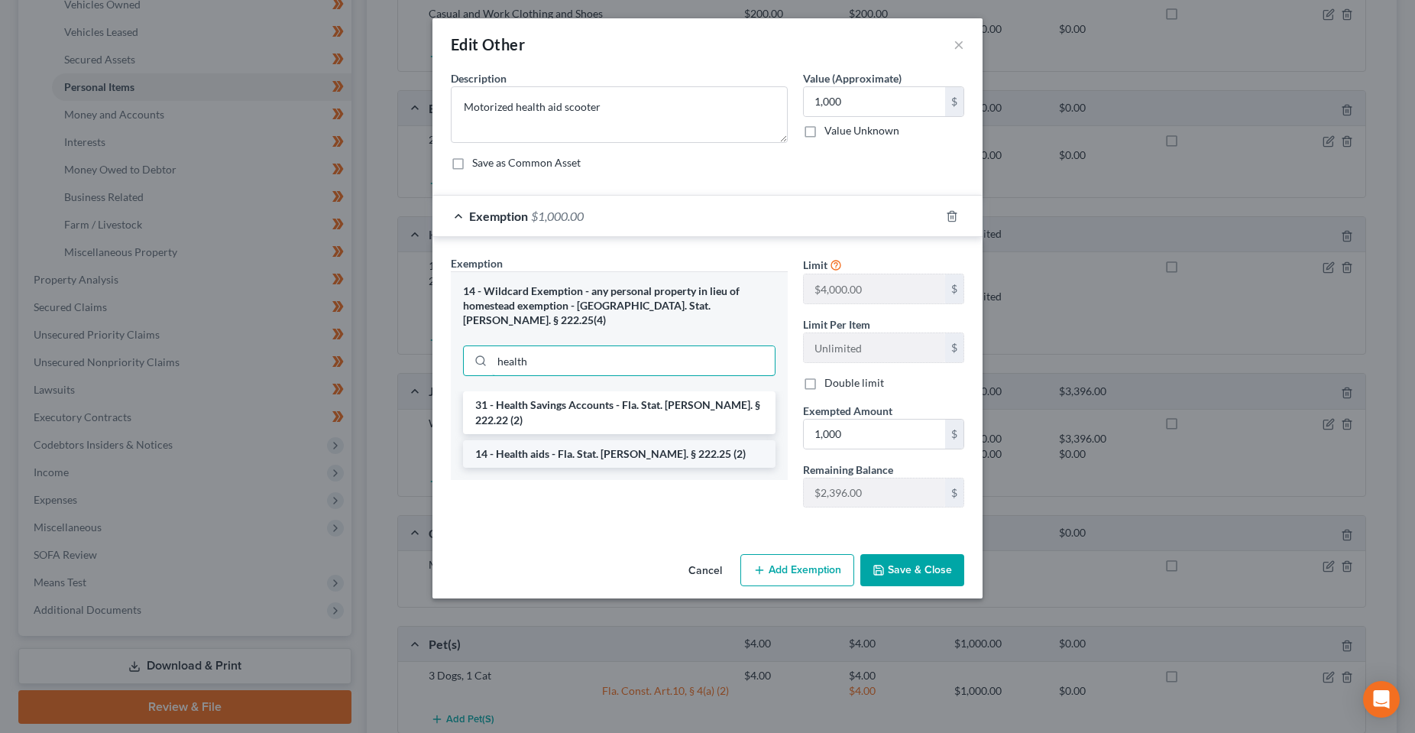
type input "health"
click at [542, 440] on li "14 - Health aids - Fla. Stat. Ann. § 222.25 (2)" at bounding box center [619, 453] width 312 height 27
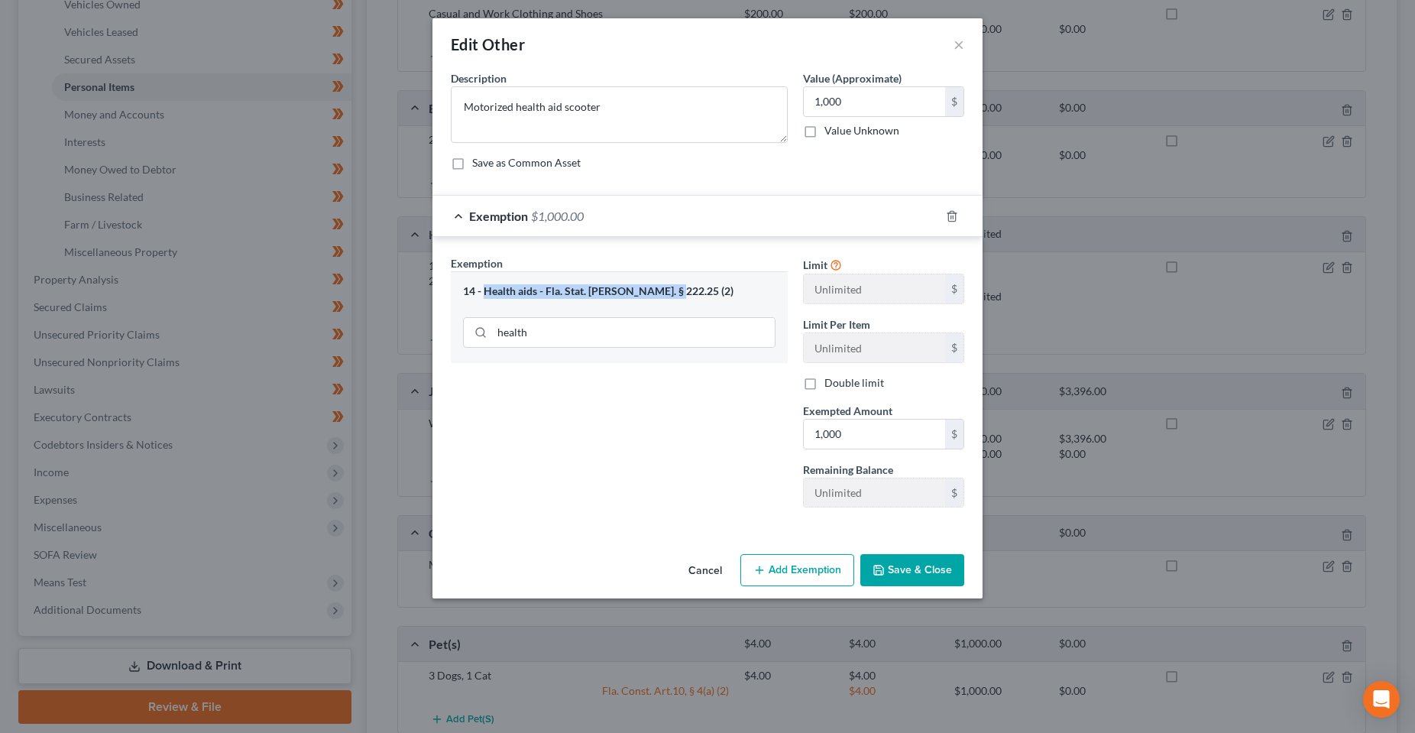
drag, startPoint x: 680, startPoint y: 293, endPoint x: 484, endPoint y: 293, distance: 196.3
click at [484, 293] on div "14 - Health aids - Fla. Stat. Ann. § 222.25 (2)" at bounding box center [619, 291] width 312 height 15
copy div "Health aids - Fla. Stat. Ann. § 222.25 (2)"
click at [929, 573] on button "Save & Close" at bounding box center [912, 570] width 104 height 32
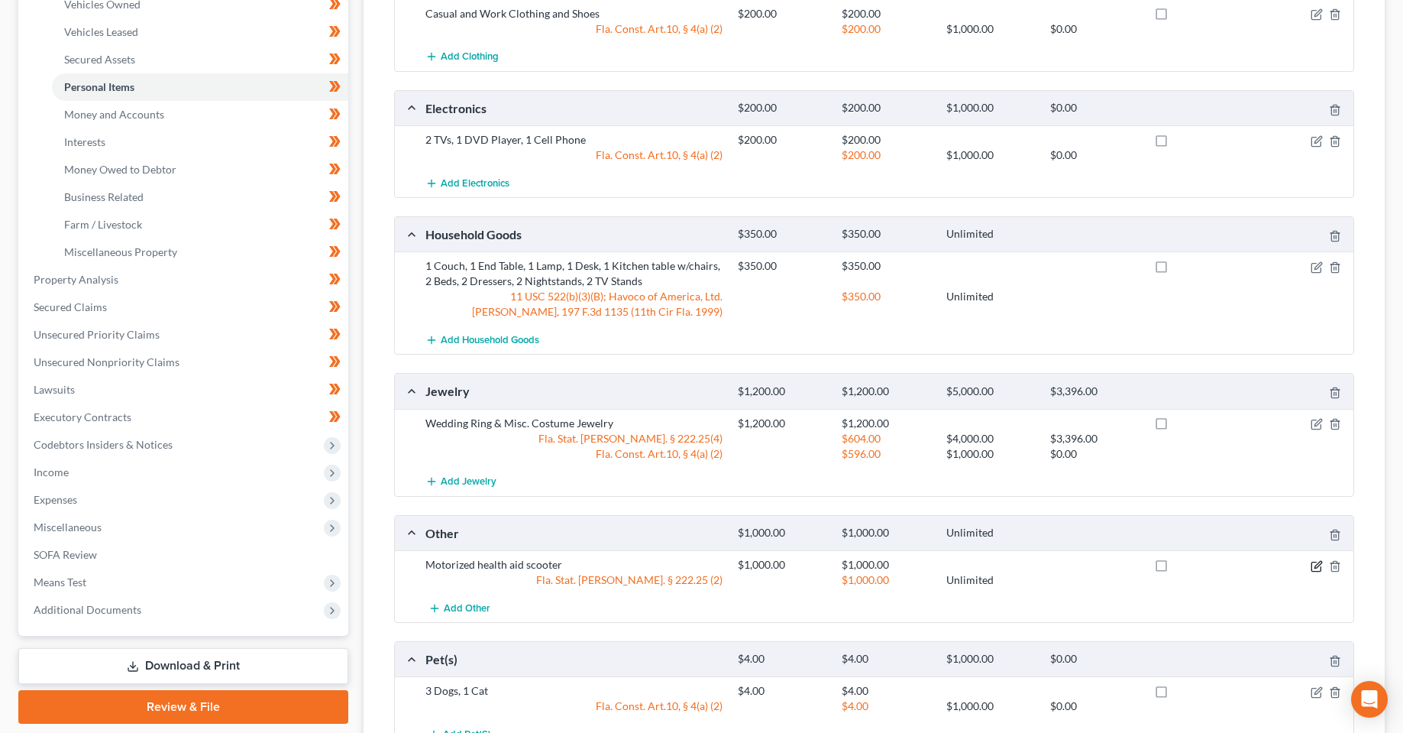
click at [1313, 571] on icon "button" at bounding box center [1315, 565] width 9 height 9
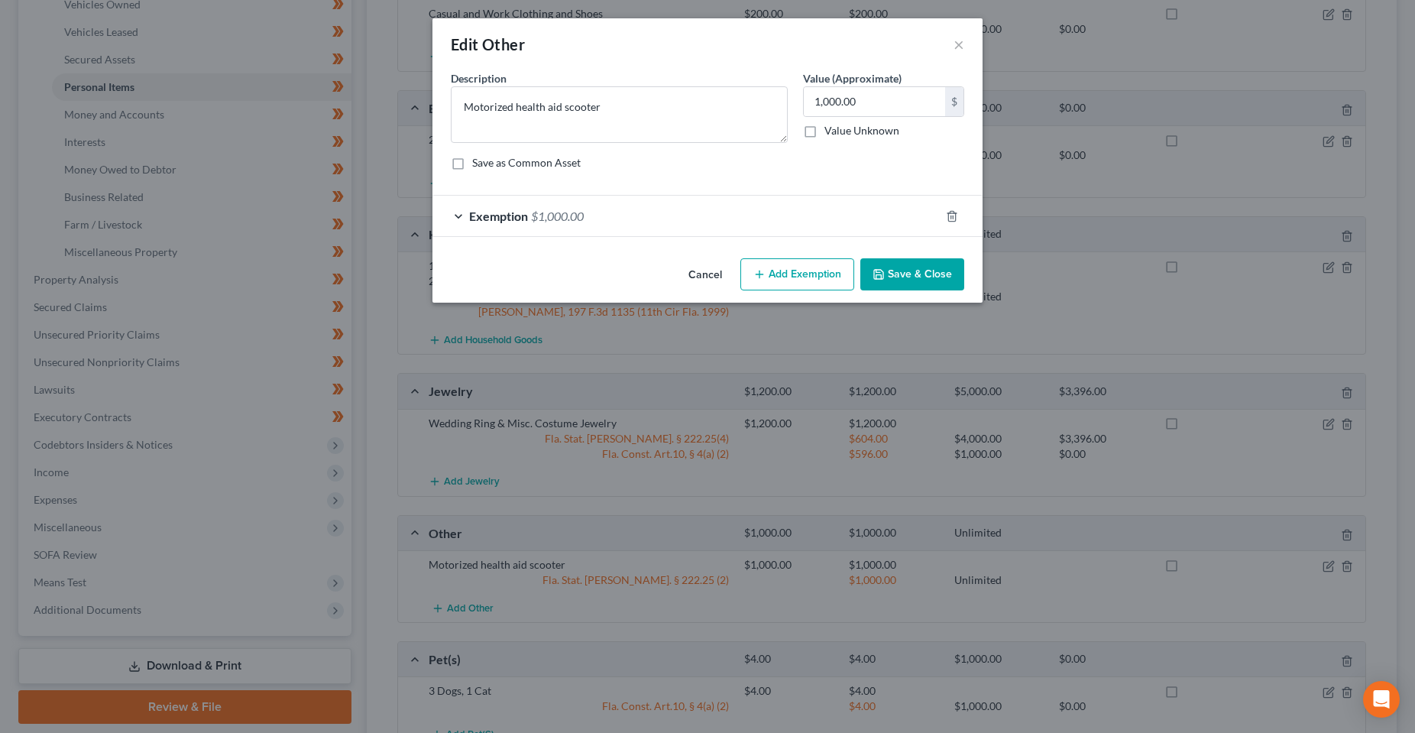
click at [713, 220] on div "Exemption $1,000.00" at bounding box center [685, 216] width 507 height 40
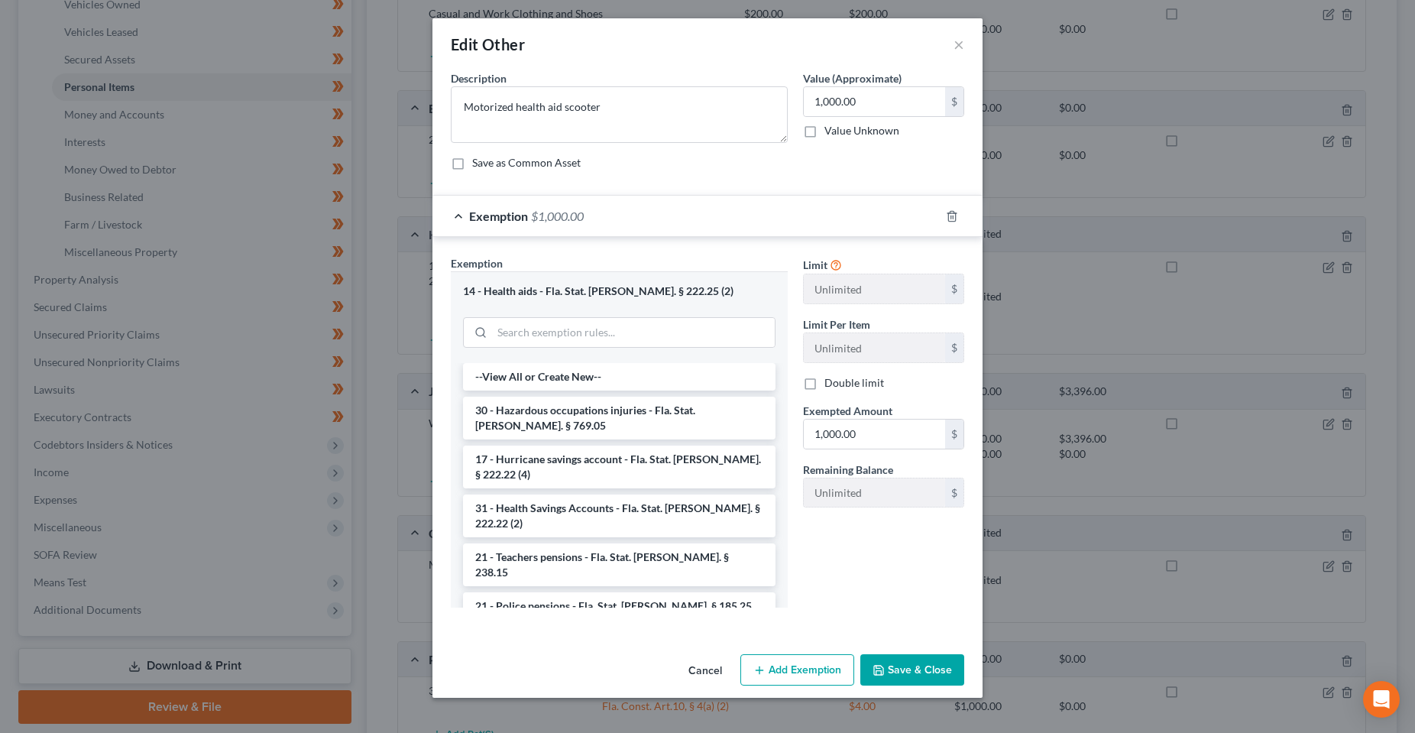
click at [898, 659] on button "Save & Close" at bounding box center [912, 670] width 104 height 32
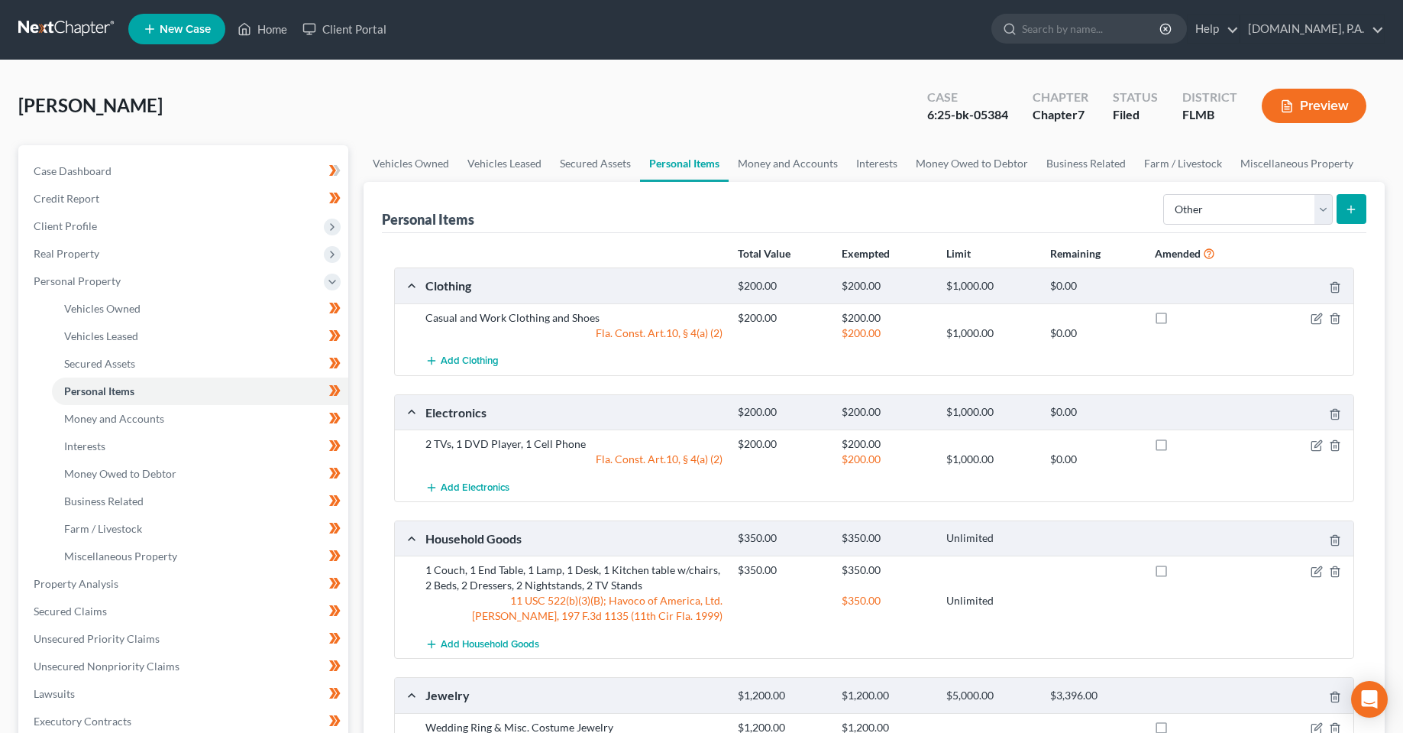
scroll to position [0, 0]
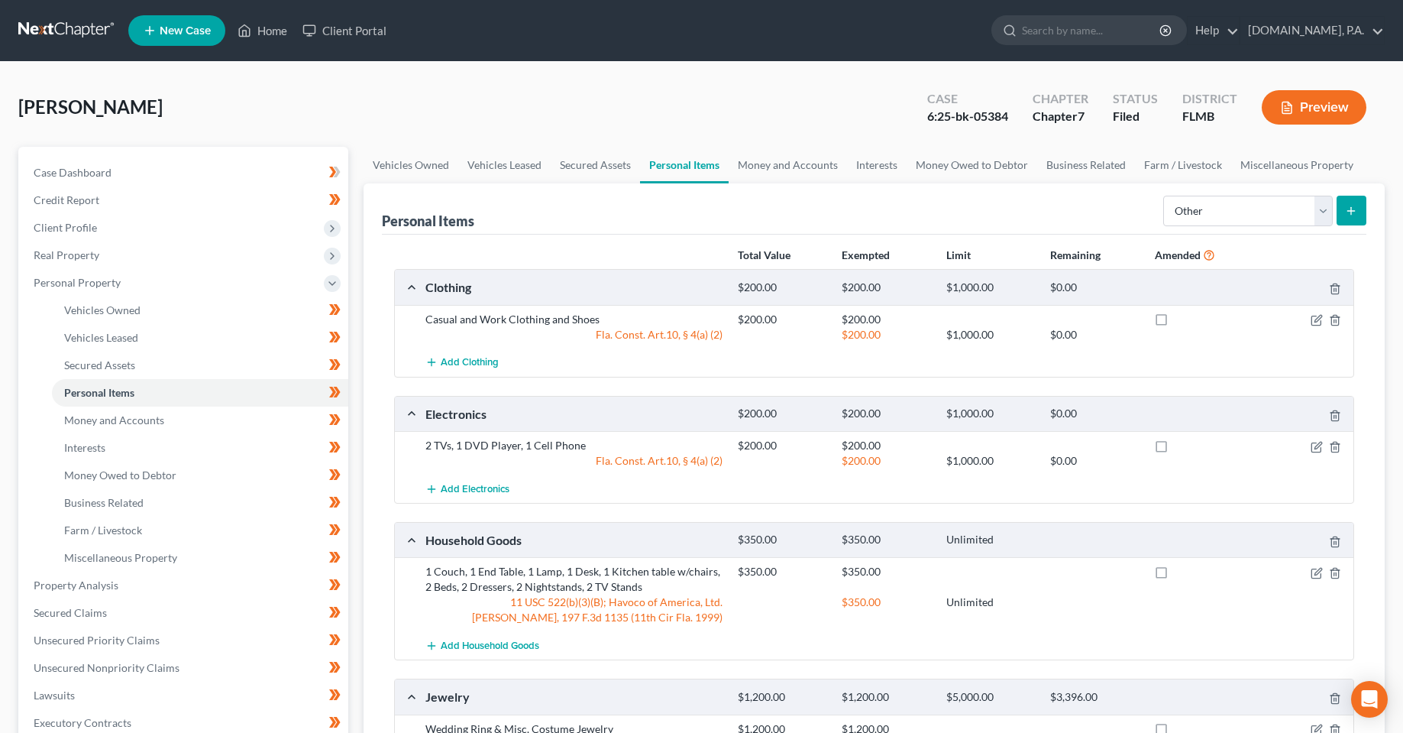
click at [461, 125] on div "Raspo, Lisa Upgraded Case 6:25-bk-05384 Chapter Chapter 7 Status Filed District…" at bounding box center [701, 113] width 1366 height 66
click at [469, 128] on div "Raspo, Lisa Upgraded Case 6:25-bk-05384 Chapter Chapter 7 Status Filed District…" at bounding box center [701, 113] width 1366 height 66
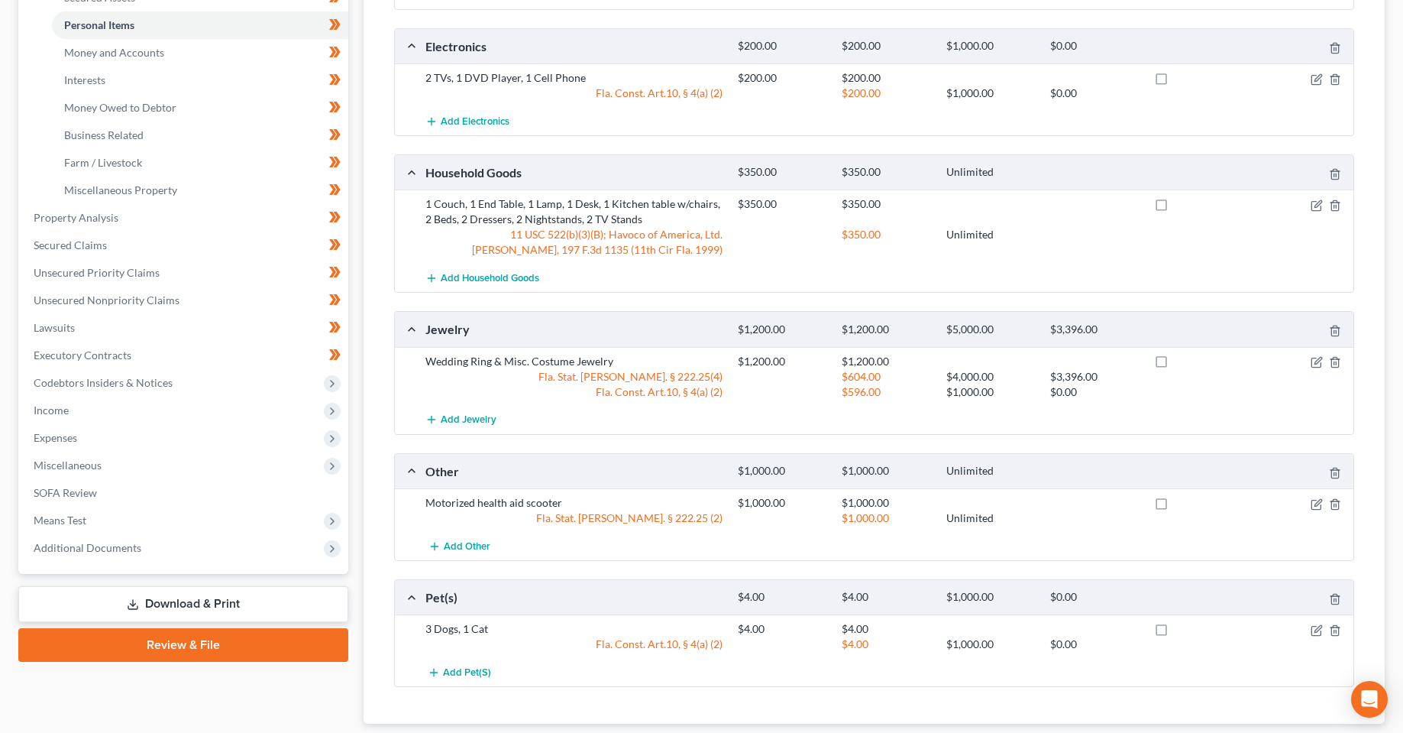
scroll to position [458, 0]
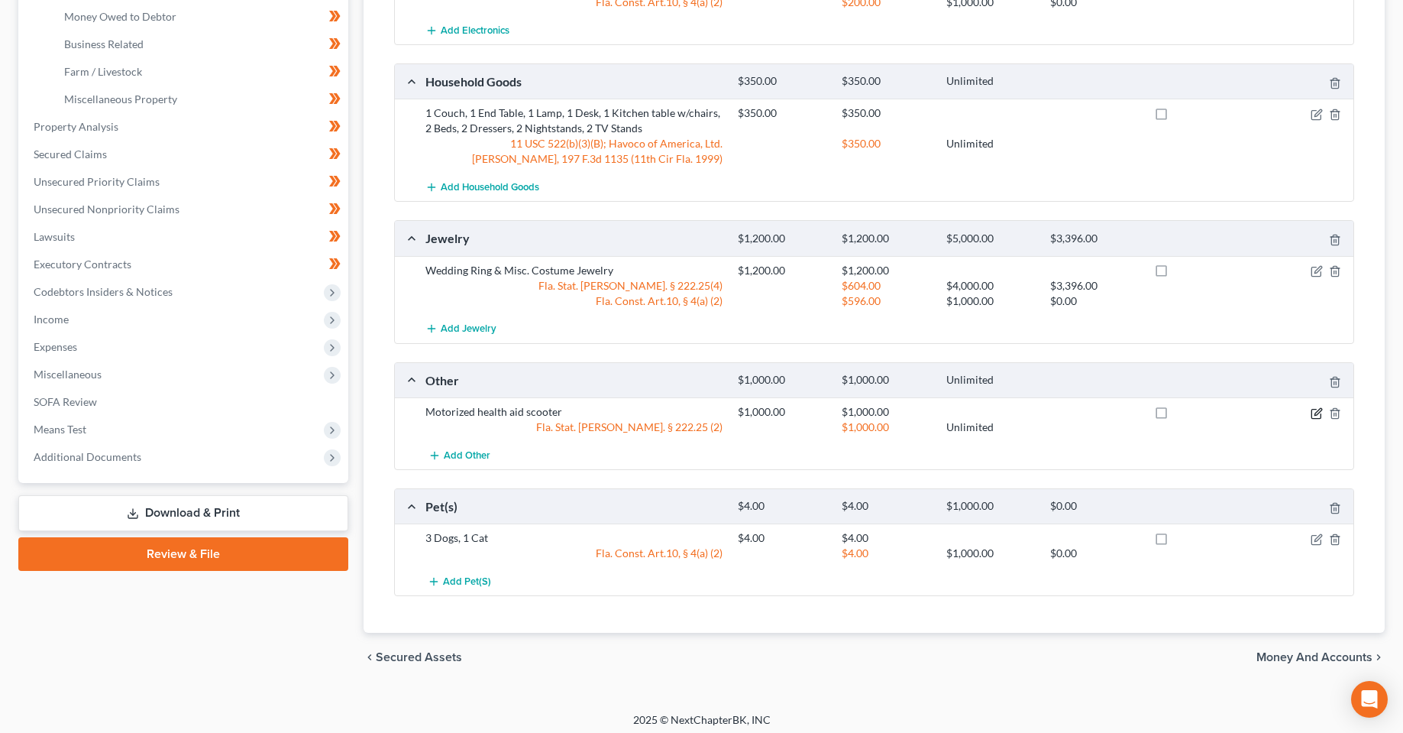
click at [1319, 413] on icon "button" at bounding box center [1317, 413] width 12 height 12
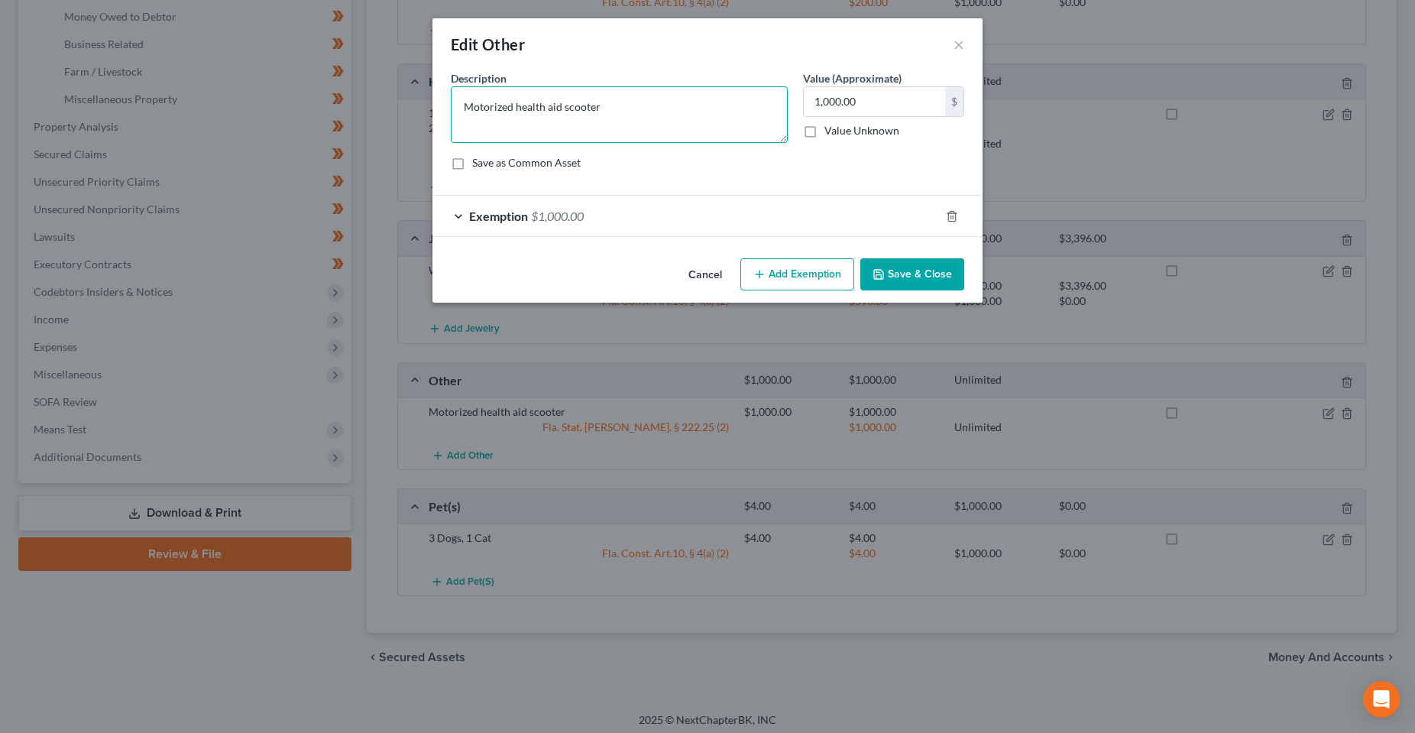
drag, startPoint x: 604, startPoint y: 108, endPoint x: 516, endPoint y: 104, distance: 88.0
click at [516, 104] on textarea "Motorized health aid scooter" at bounding box center [619, 114] width 337 height 57
type textarea "Motorized Scooter health aid"
click at [887, 101] on input "1,000.00" at bounding box center [874, 101] width 141 height 29
type input "500"
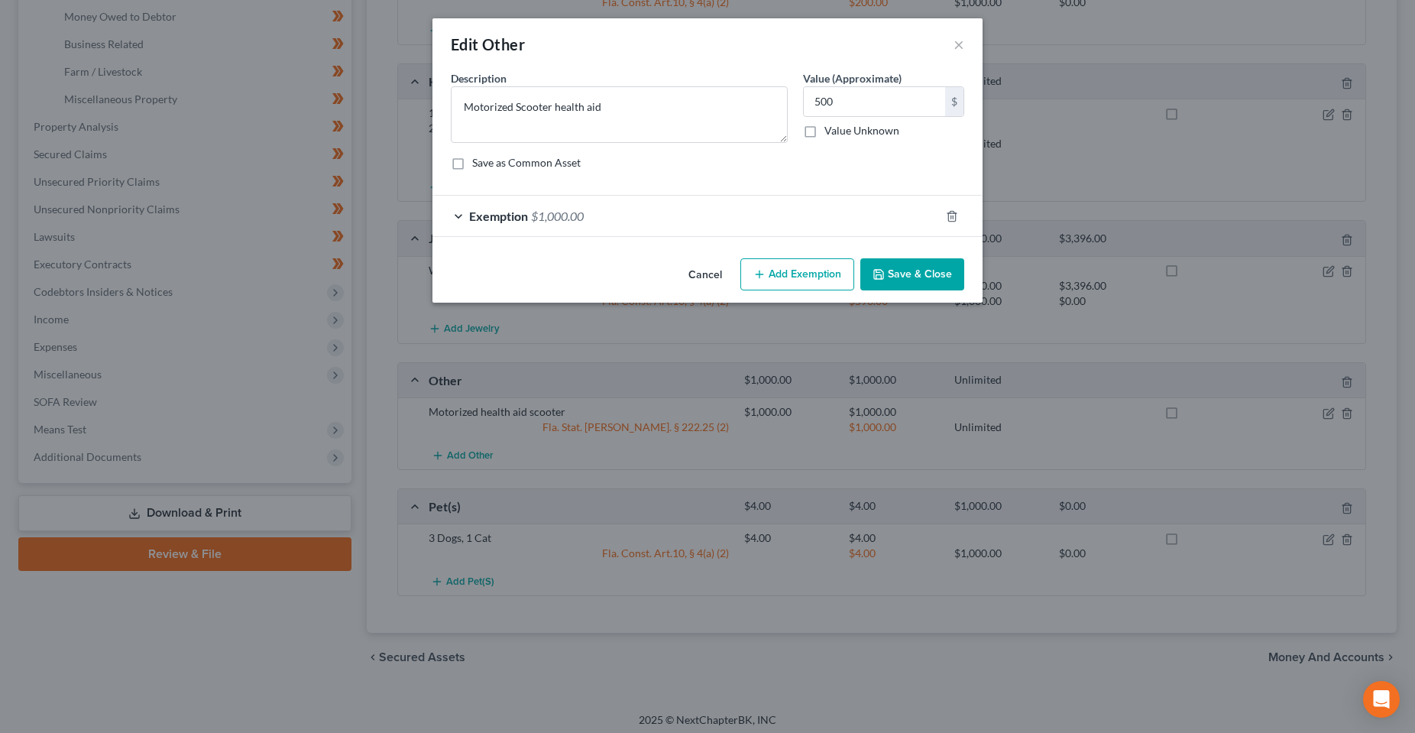
drag, startPoint x: 890, startPoint y: 249, endPoint x: 889, endPoint y: 240, distance: 9.2
click at [889, 241] on div "An exemption set must first be selected from the Filing Information section. Co…" at bounding box center [707, 161] width 550 height 182
click at [888, 232] on div "Exemption $1,000.00" at bounding box center [685, 216] width 507 height 40
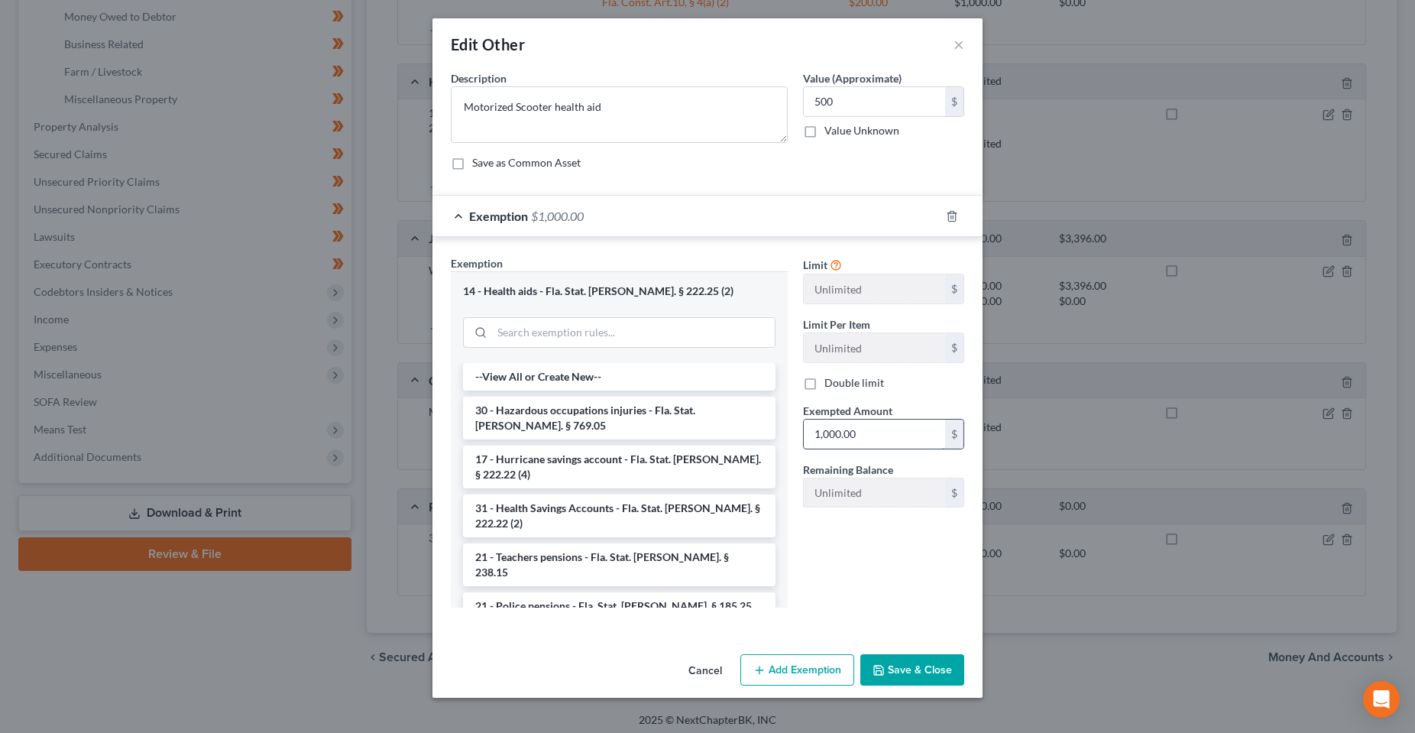
click at [854, 434] on input "1,000.00" at bounding box center [874, 433] width 141 height 29
type input "500"
drag, startPoint x: 870, startPoint y: 566, endPoint x: 891, endPoint y: 616, distance: 54.5
click at [871, 567] on div "Limit Unlimited $ Limit Per Item Unlimited $ Double limit Exempted Amount * 500…" at bounding box center [883, 437] width 176 height 364
click at [893, 672] on button "Save & Close" at bounding box center [912, 670] width 104 height 32
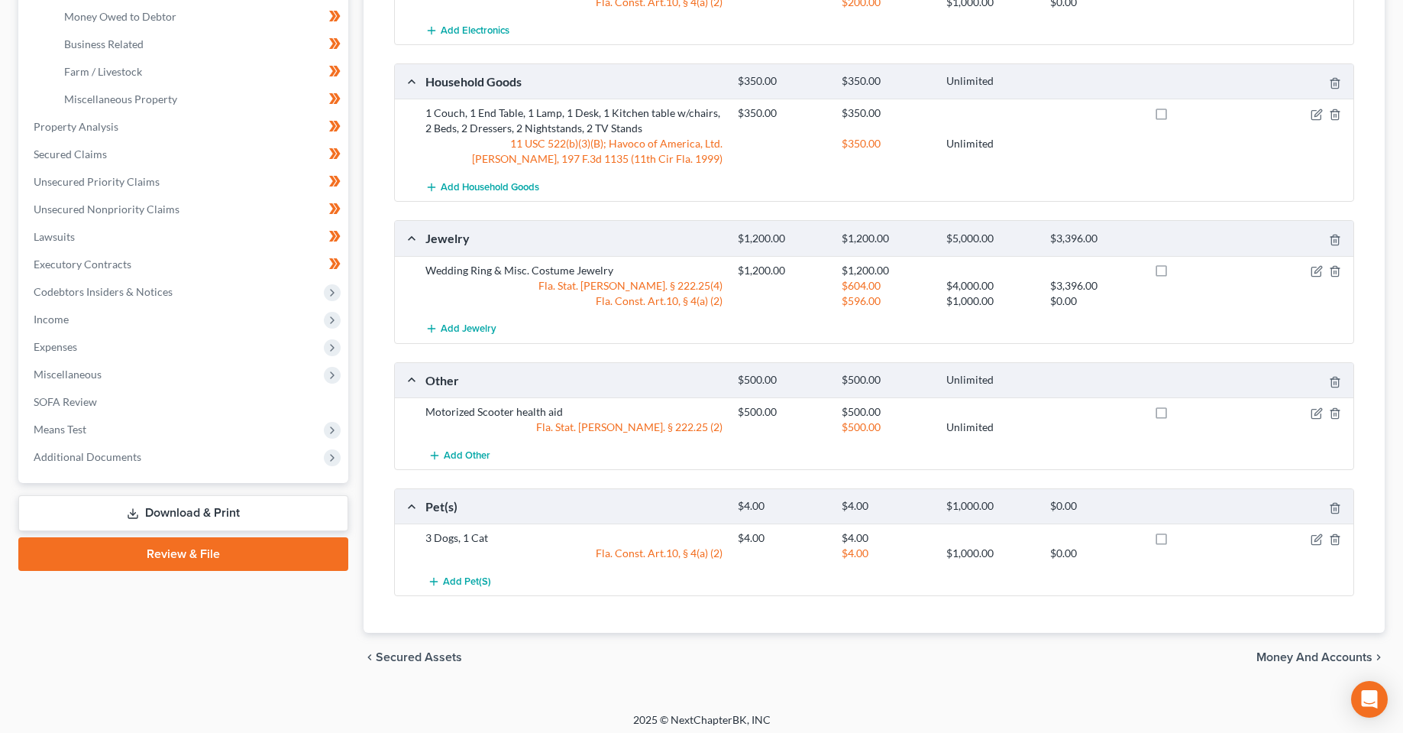
click at [254, 641] on div "Case Dashboard Payments Invoices Payments Payments Credit Report Client Profile" at bounding box center [183, 185] width 345 height 994
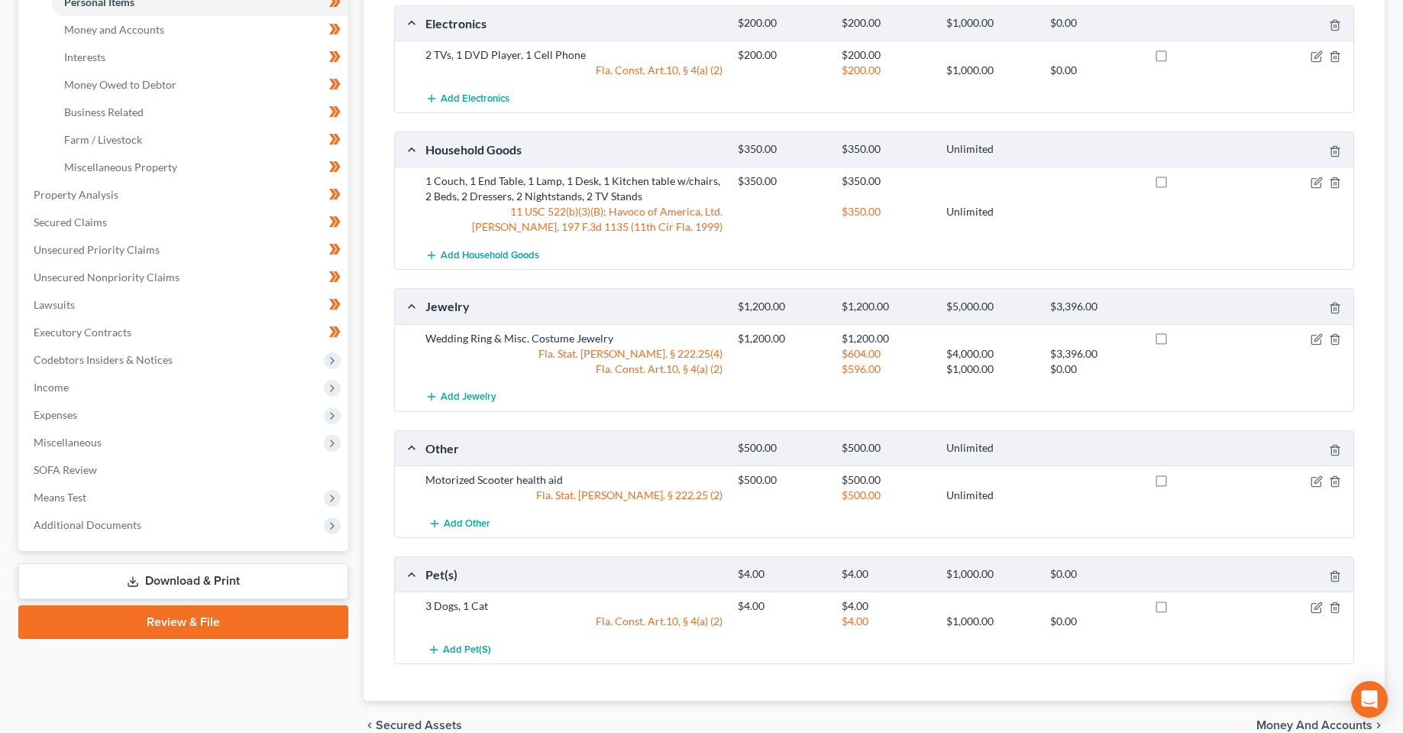
scroll to position [465, 0]
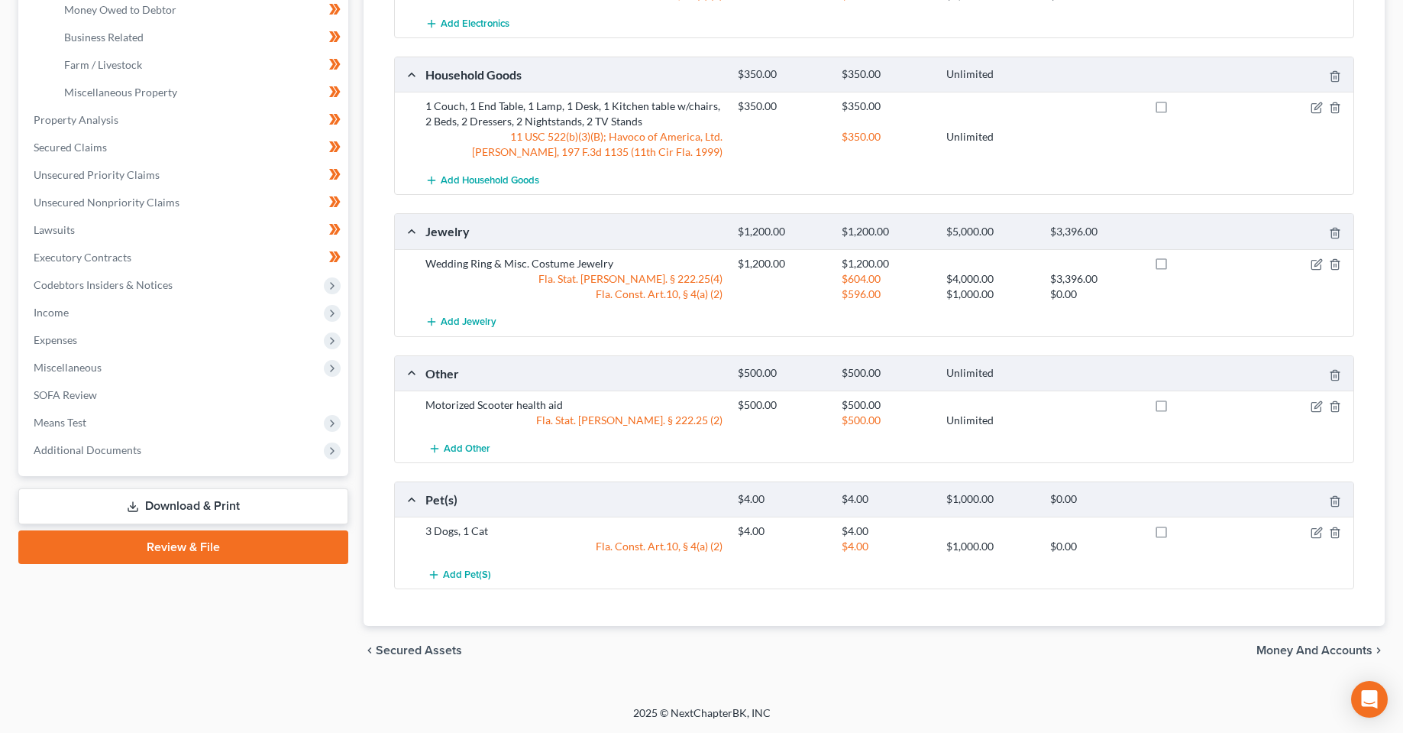
click at [180, 503] on link "Download & Print" at bounding box center [183, 506] width 330 height 36
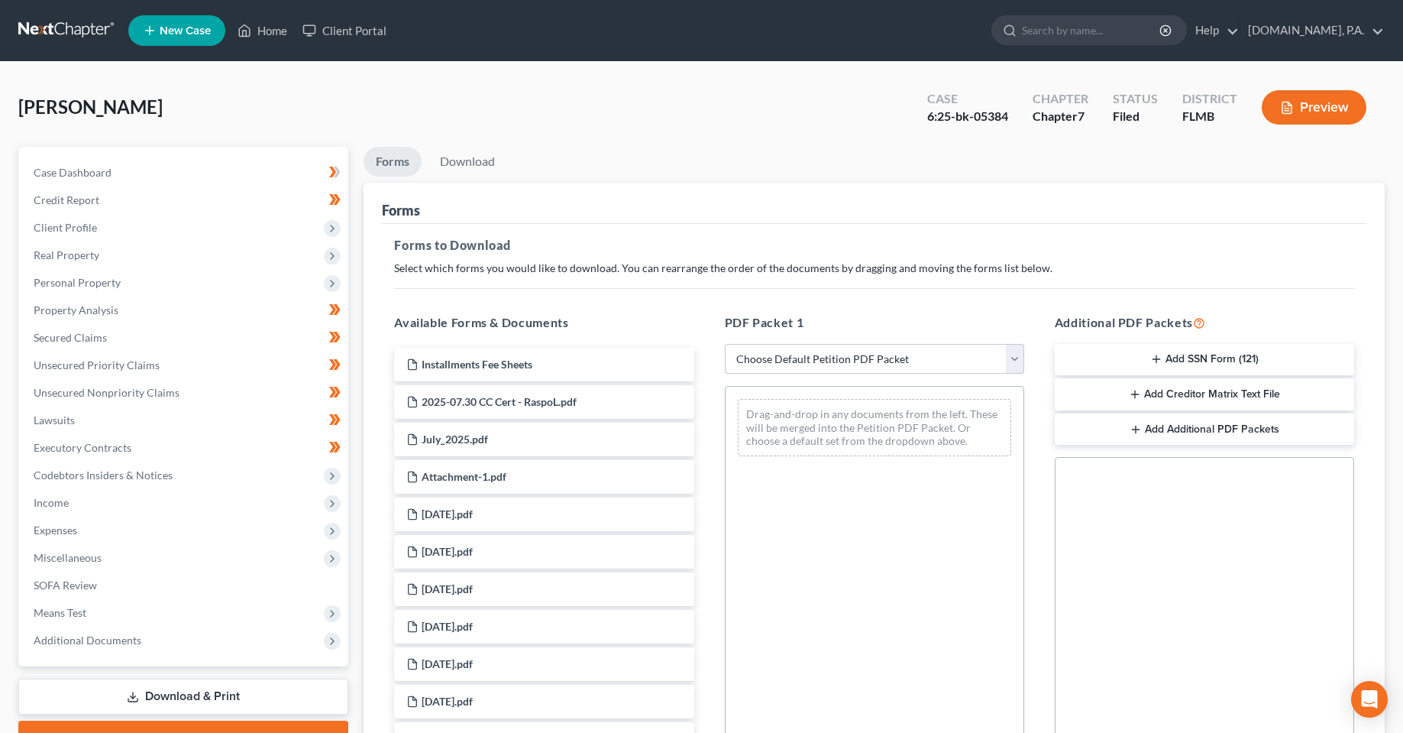
click at [867, 369] on select "Choose Default Petition PDF Packet Complete Bankruptcy Petition (all forms and …" at bounding box center [874, 359] width 299 height 31
select select "4"
click at [725, 344] on select "Choose Default Petition PDF Packet Complete Bankruptcy Petition (all forms and …" at bounding box center [874, 359] width 299 height 31
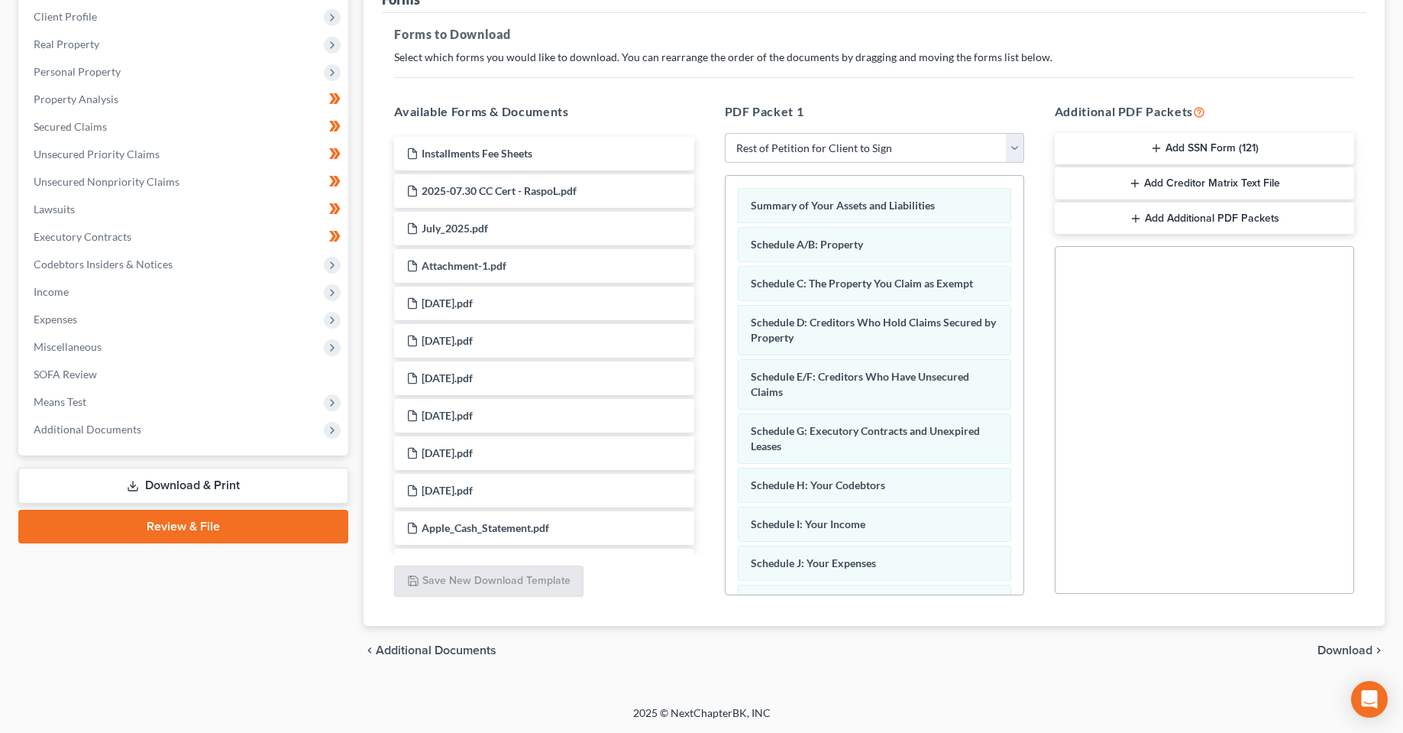
click at [1344, 653] on span "Download" at bounding box center [1345, 650] width 55 height 12
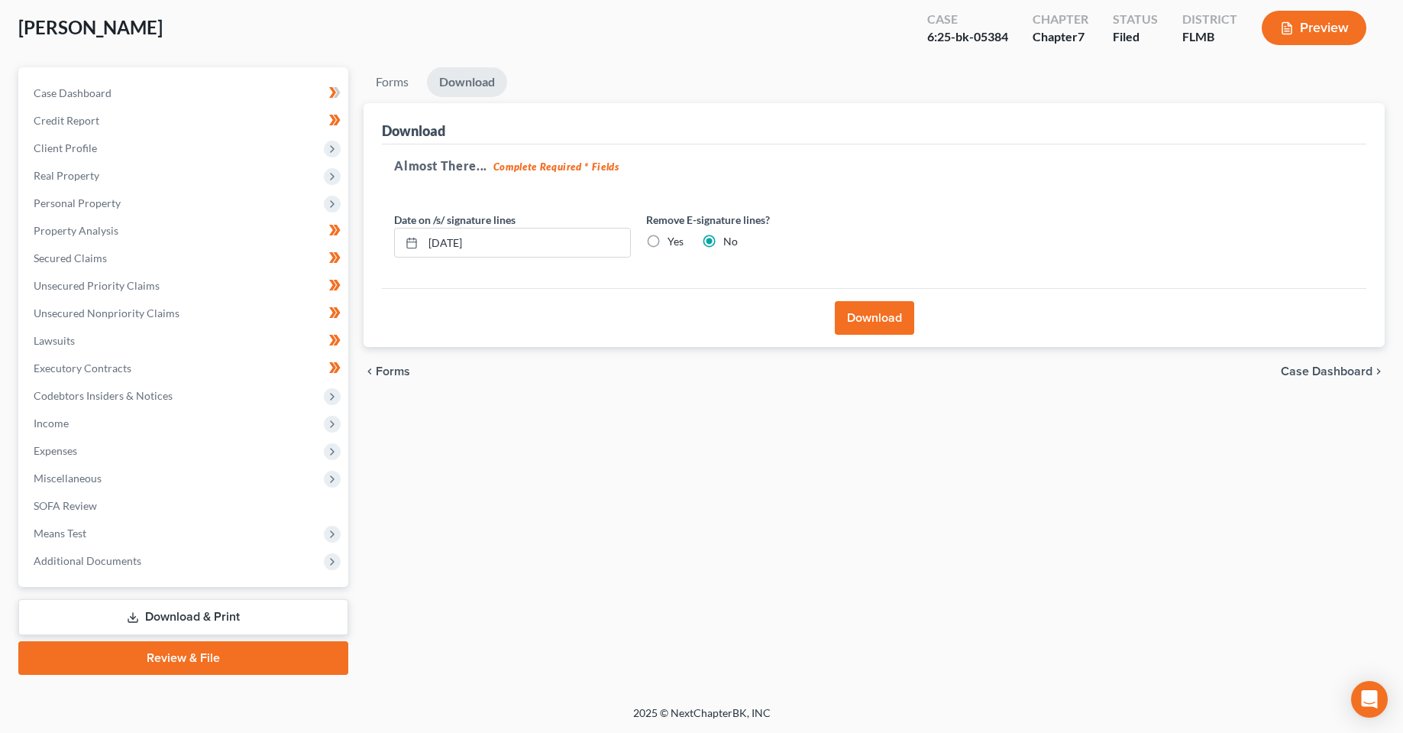
scroll to position [79, 0]
click at [901, 331] on button "Download" at bounding box center [874, 318] width 79 height 34
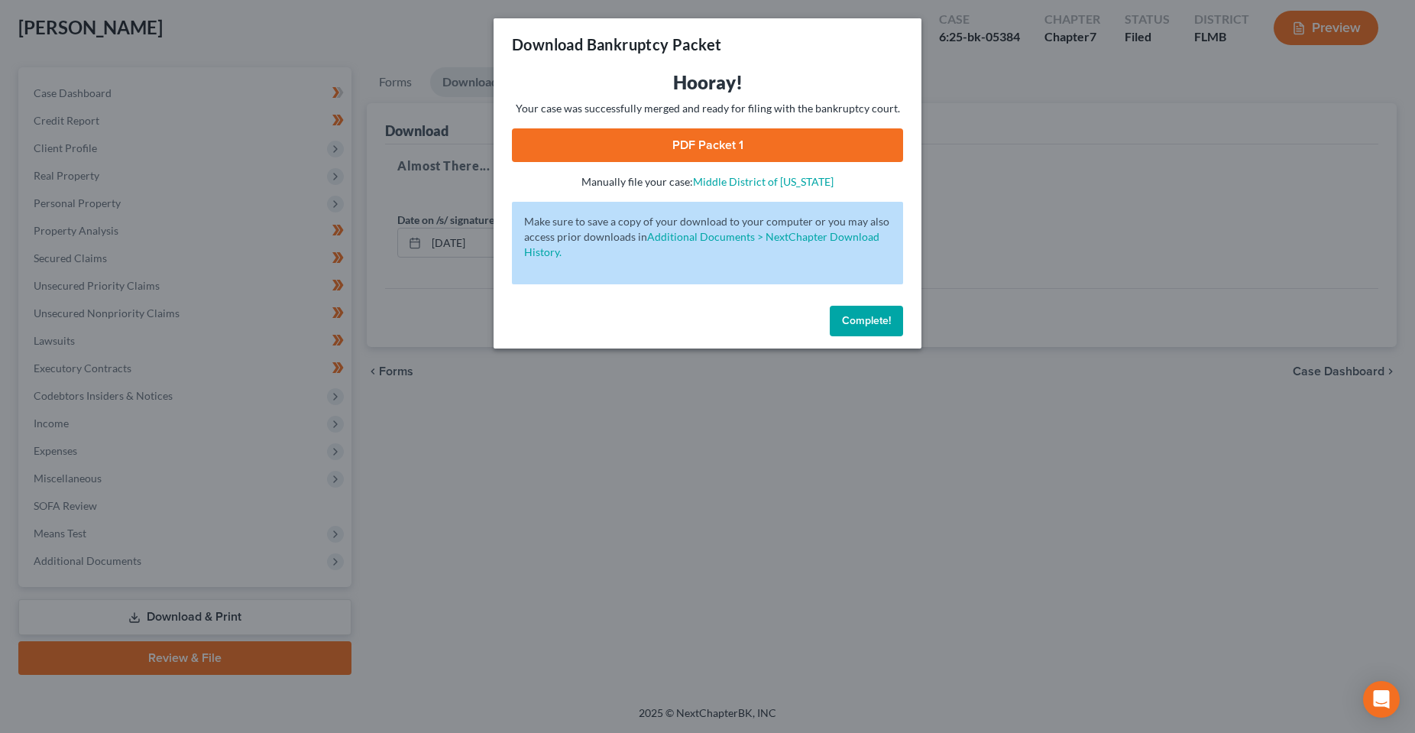
click at [693, 160] on link "PDF Packet 1" at bounding box center [707, 145] width 391 height 34
drag, startPoint x: 880, startPoint y: 320, endPoint x: 888, endPoint y: 237, distance: 83.6
click at [880, 319] on span "Complete!" at bounding box center [866, 320] width 49 height 13
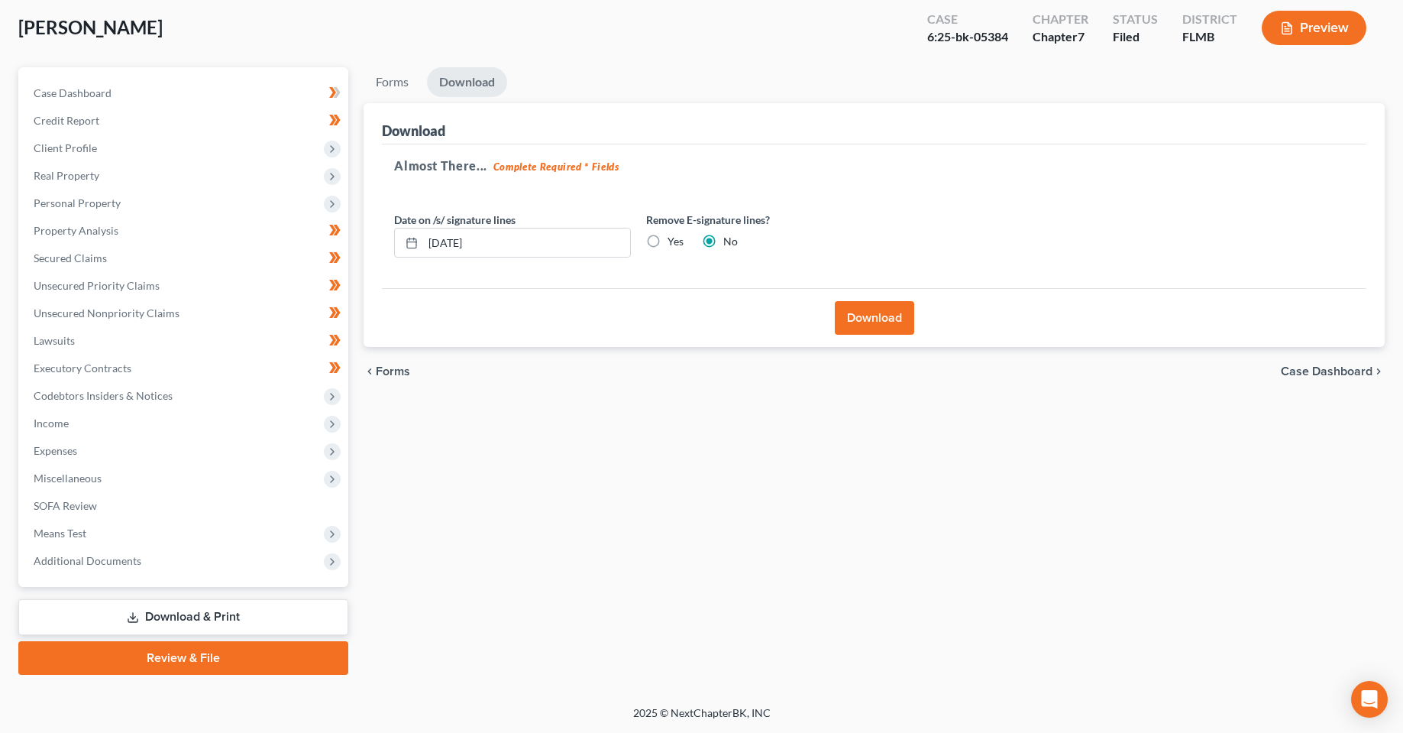
click at [669, 477] on div "Forms Download Forms Forms to Download Select which forms you would like to dow…" at bounding box center [874, 370] width 1037 height 607
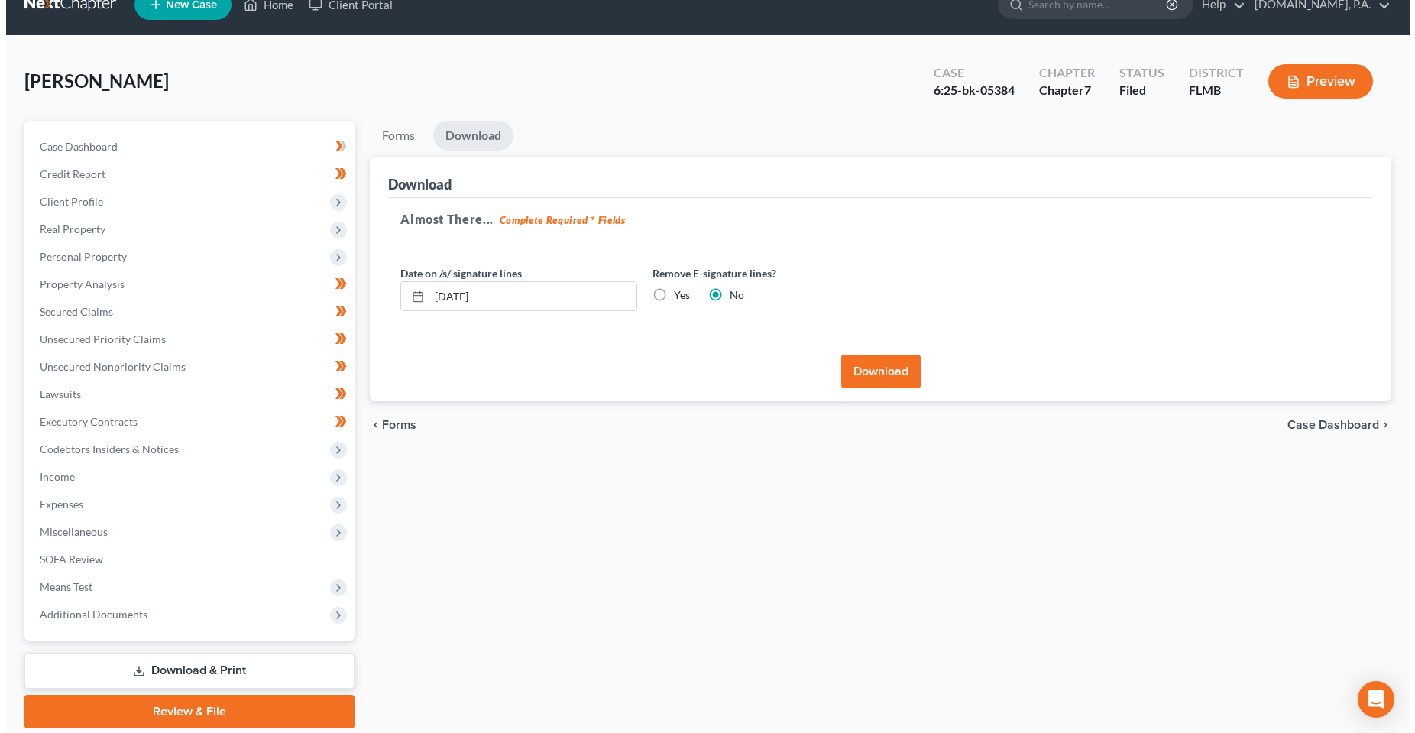
scroll to position [0, 0]
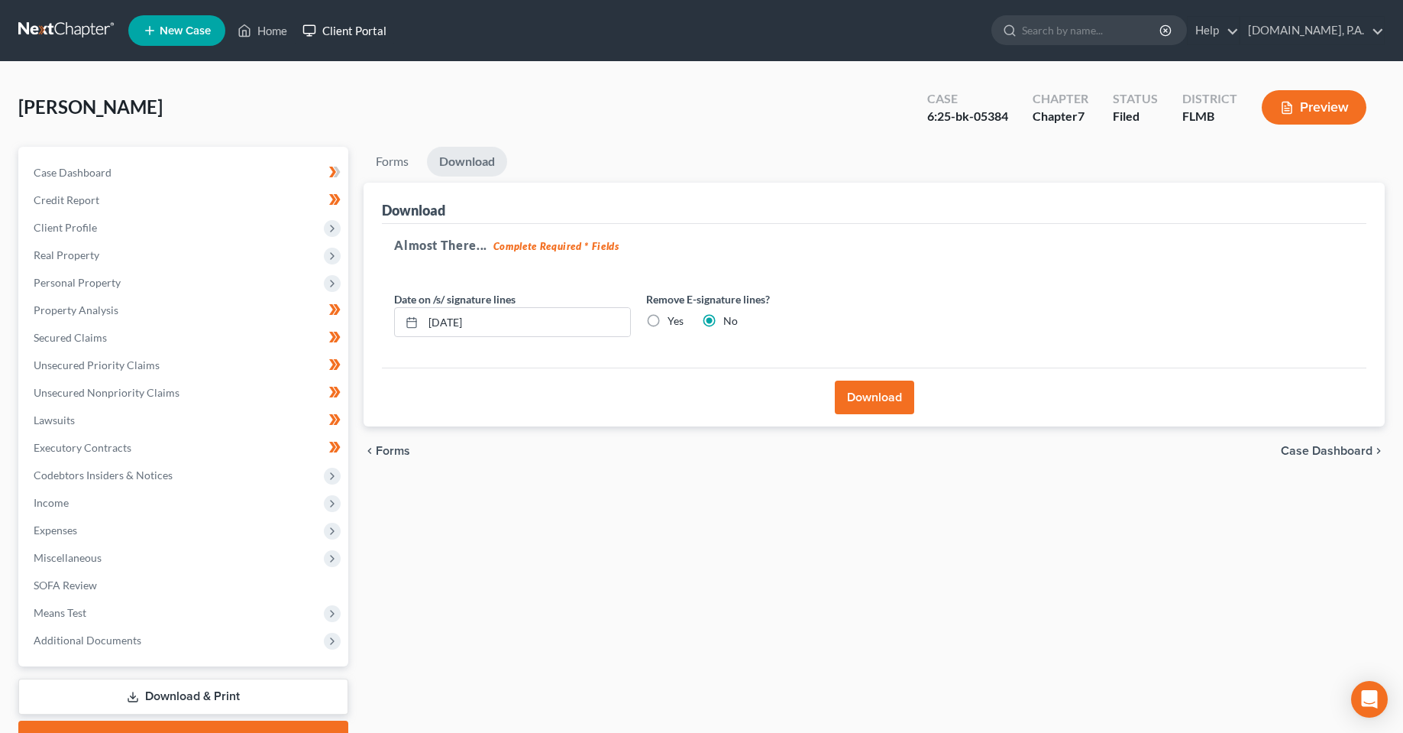
click at [373, 18] on link "Client Portal" at bounding box center [344, 30] width 99 height 27
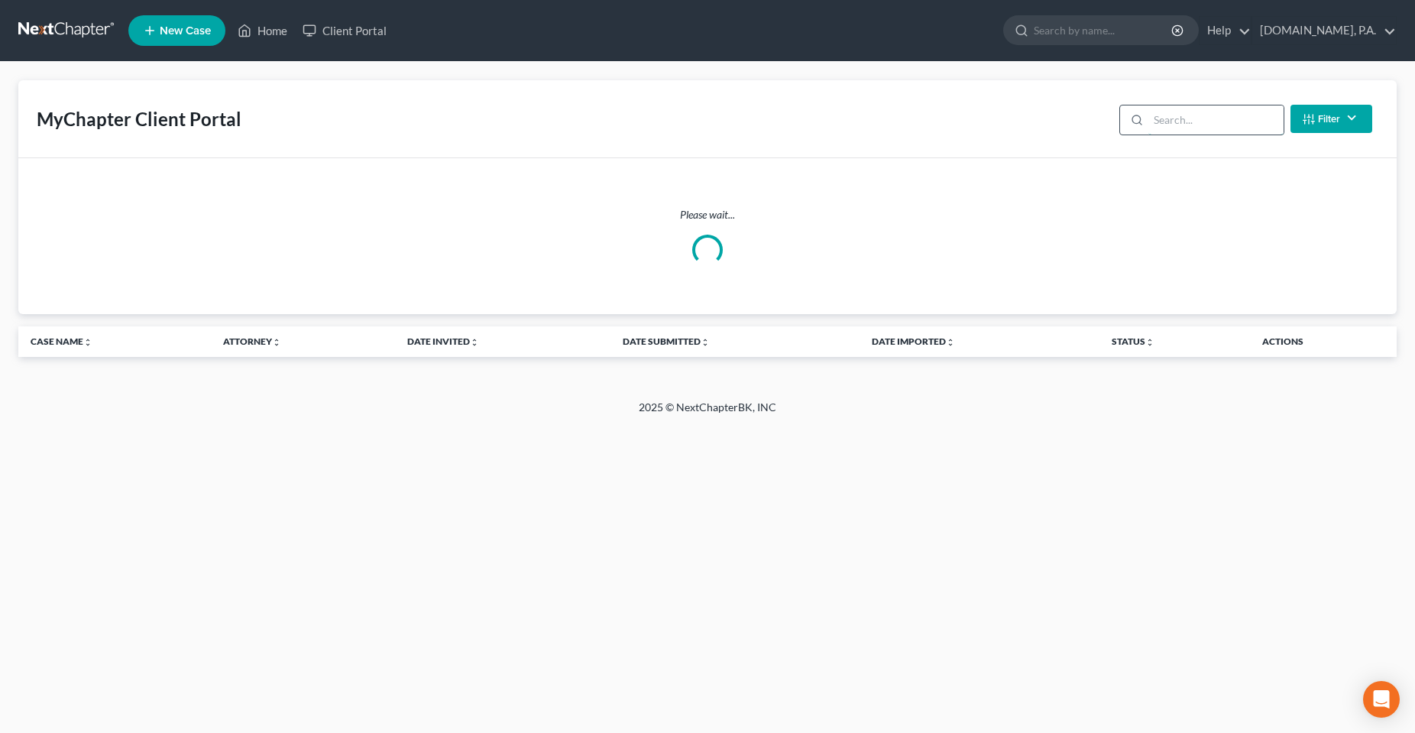
click at [1185, 113] on input "search" at bounding box center [1215, 119] width 135 height 29
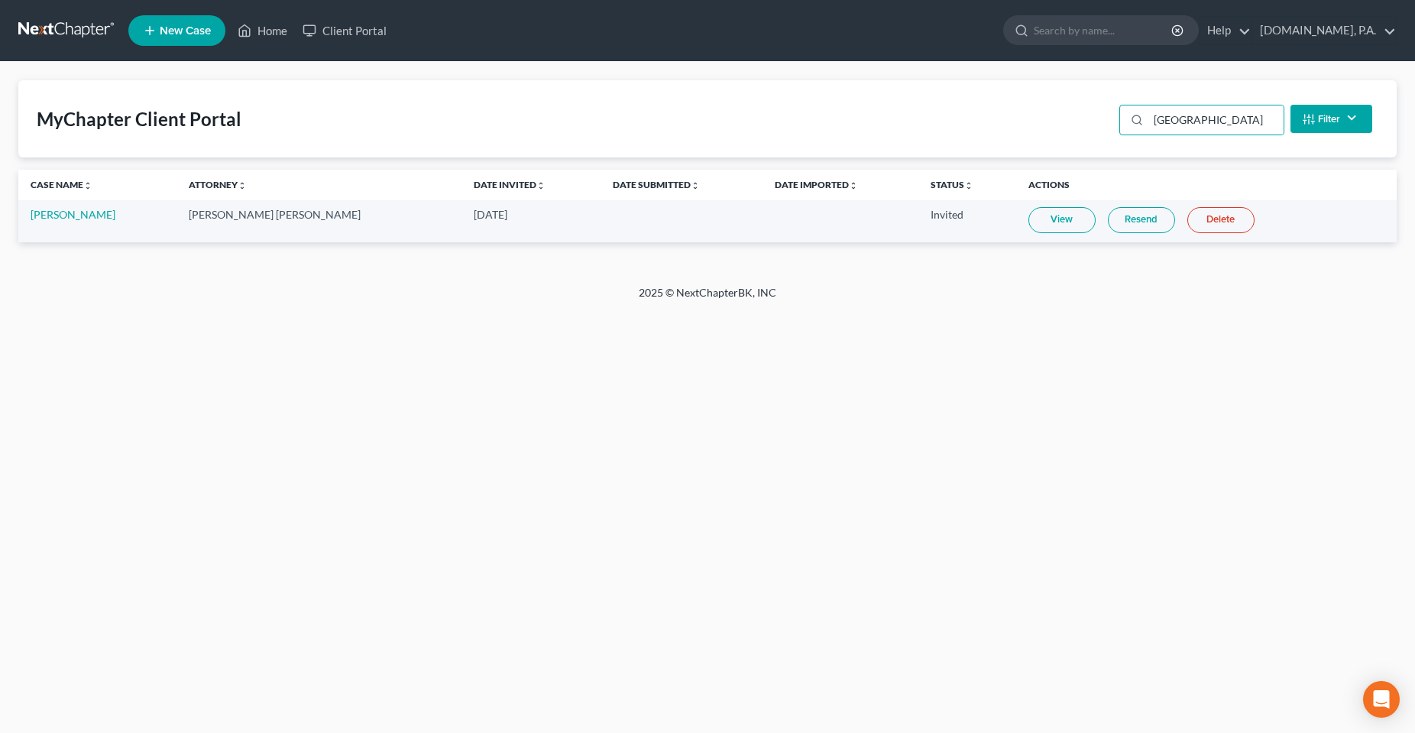
click at [1108, 218] on link "Resend" at bounding box center [1141, 220] width 67 height 26
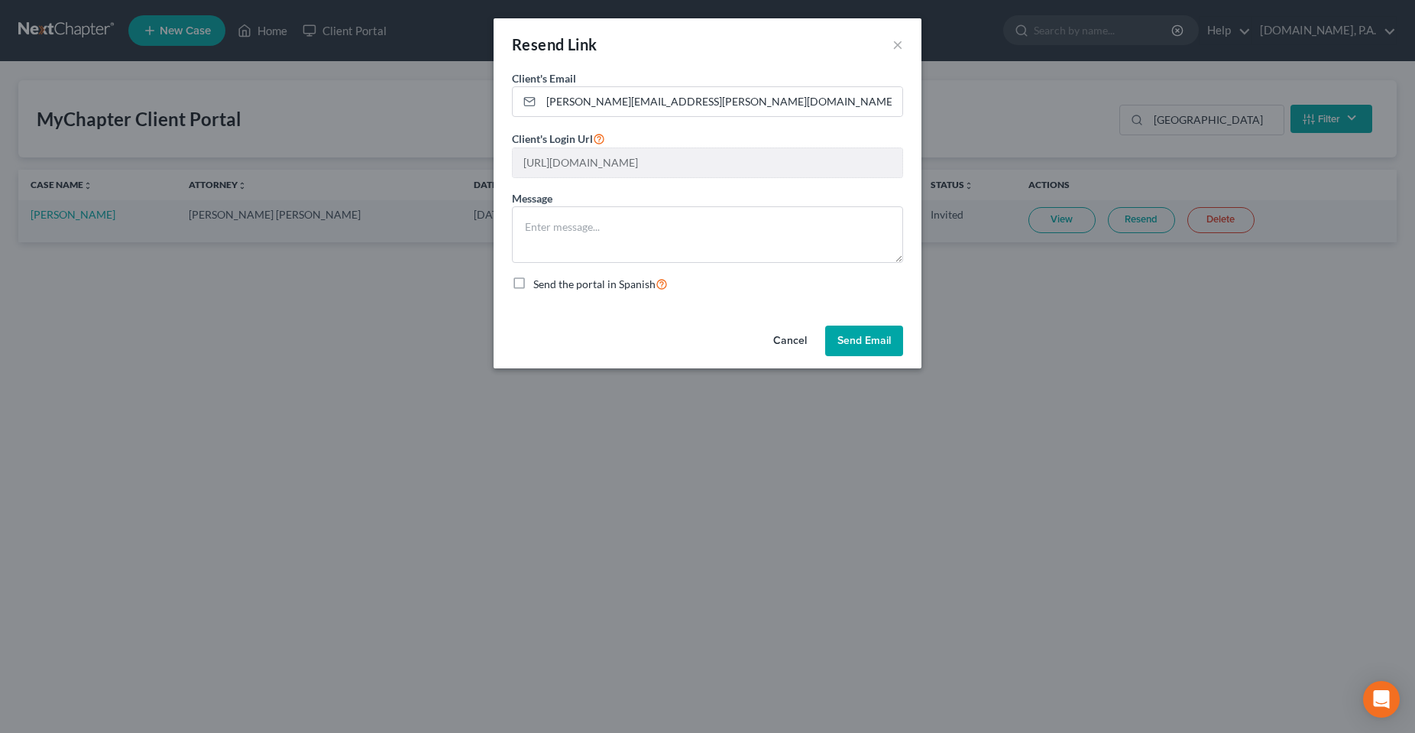
click at [778, 341] on button "Cancel" at bounding box center [790, 340] width 58 height 31
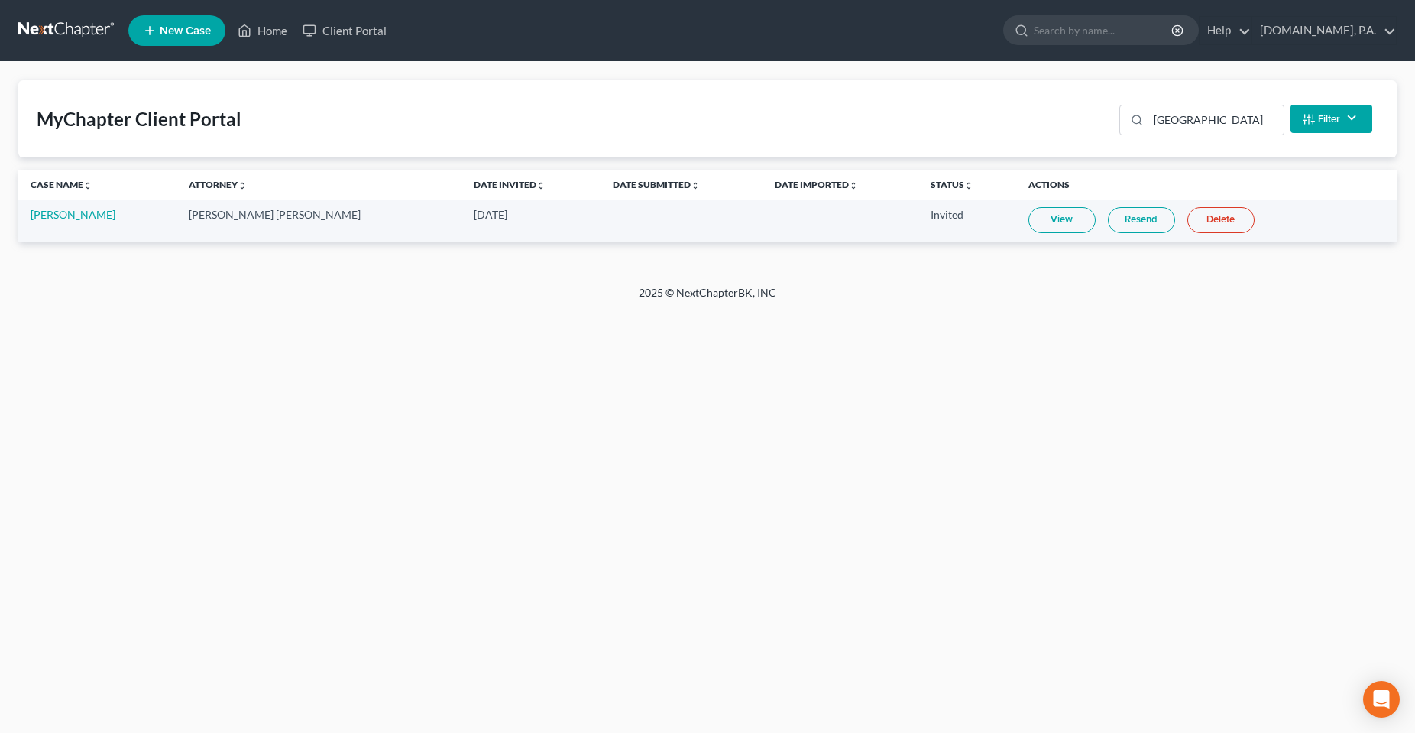
click at [311, 480] on div "Home New Case Client Portal Fresh-Start.Law, P.A. chas@fresh-start.law My Accou…" at bounding box center [707, 366] width 1415 height 733
drag, startPoint x: 311, startPoint y: 373, endPoint x: 551, endPoint y: 170, distance: 314.3
click at [311, 373] on div "Home New Case Client Portal Fresh-Start.Law, P.A. chas@fresh-start.law My Accou…" at bounding box center [707, 366] width 1415 height 733
click at [1163, 128] on input "paris" at bounding box center [1215, 119] width 135 height 29
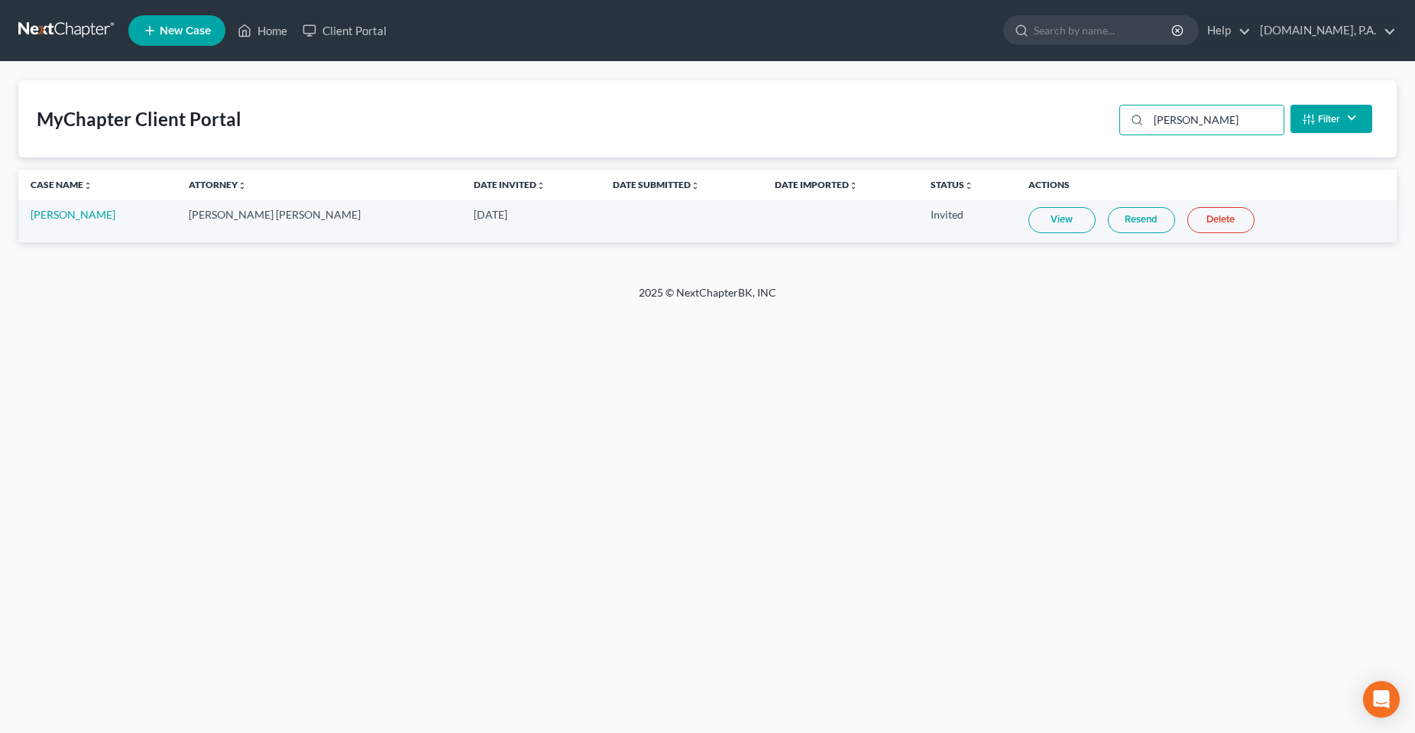
type input "lewis"
click at [1108, 224] on link "Resend" at bounding box center [1141, 220] width 67 height 26
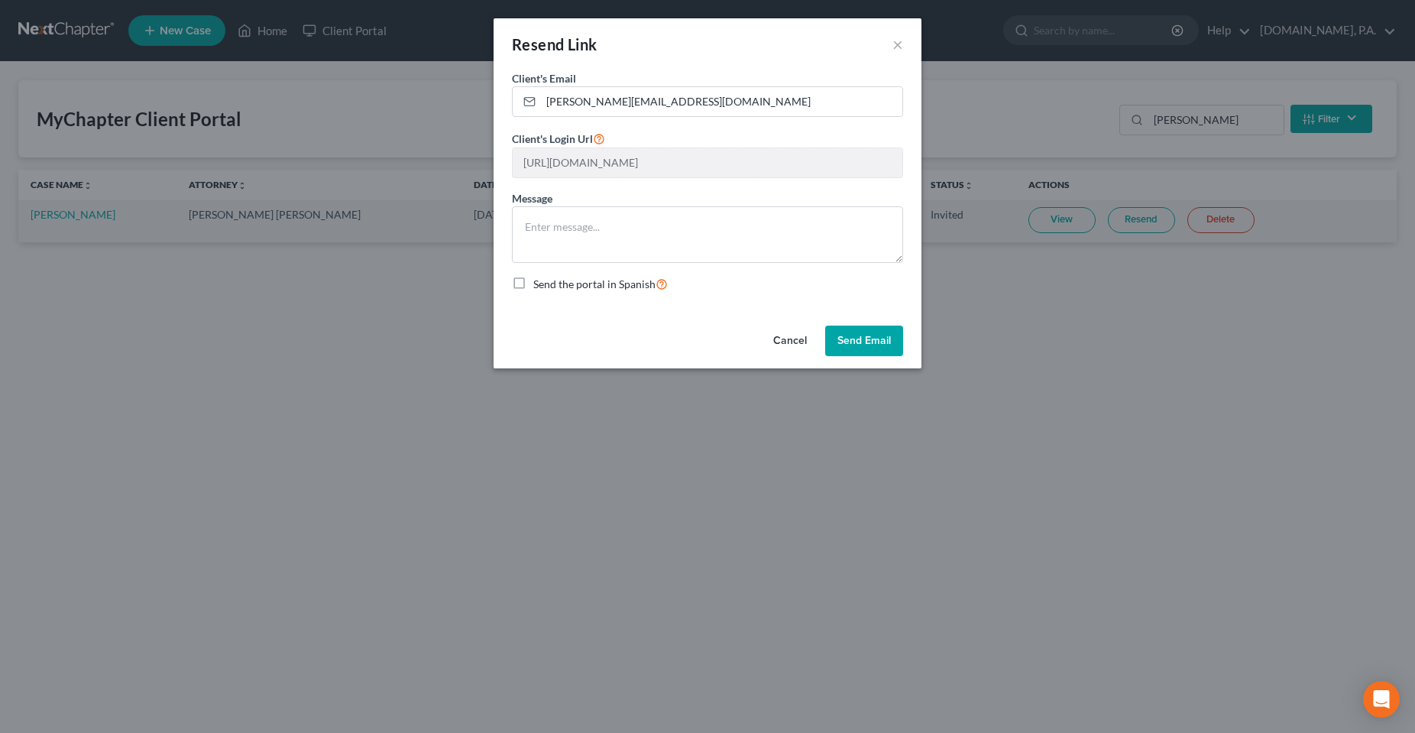
click at [784, 343] on button "Cancel" at bounding box center [790, 340] width 58 height 31
